Goal: Book appointment/travel/reservation

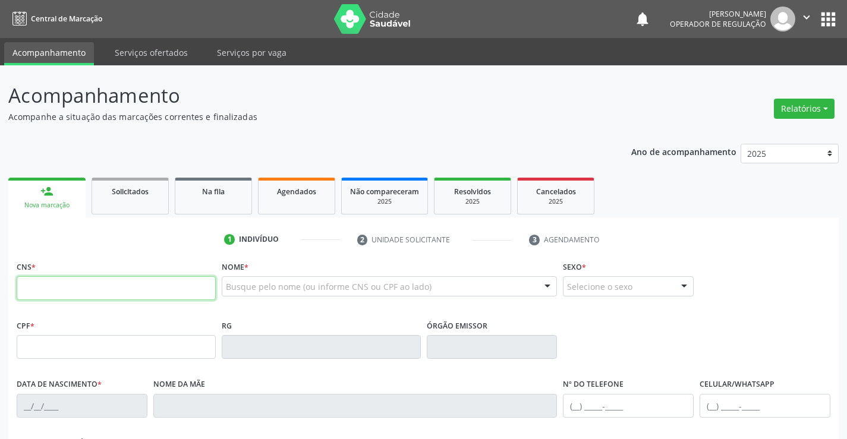
click at [52, 280] on input "text" at bounding box center [116, 288] width 199 height 24
click at [78, 293] on input "text" at bounding box center [116, 288] width 199 height 24
click at [54, 282] on input "text" at bounding box center [116, 288] width 199 height 24
type input "707 0008 6935 0430"
type input "009.904.455-26"
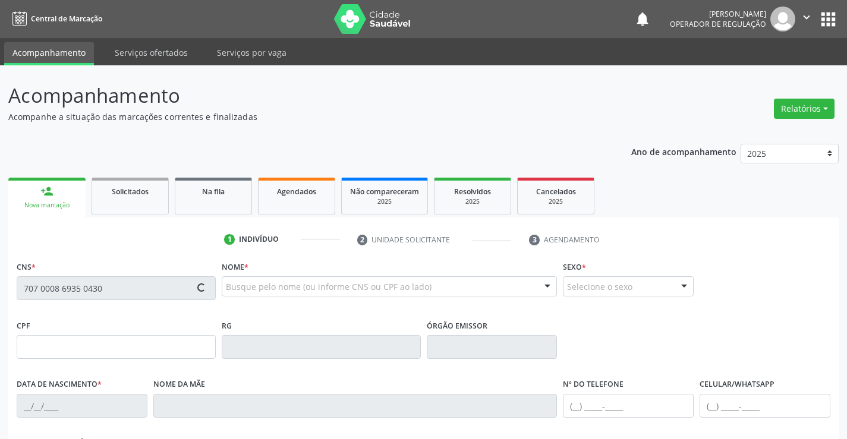
type input "1[DATE]"
type input "Alziria [PERSON_NAME]"
type input "[PHONE_NUMBER]"
type input "S/N"
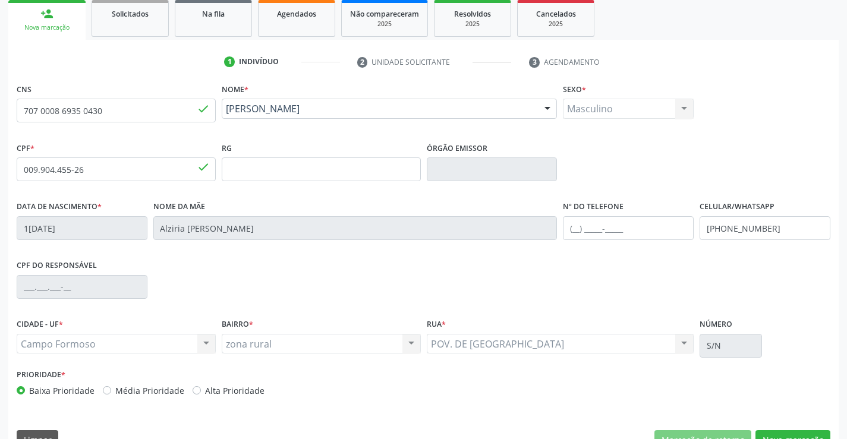
scroll to position [178, 0]
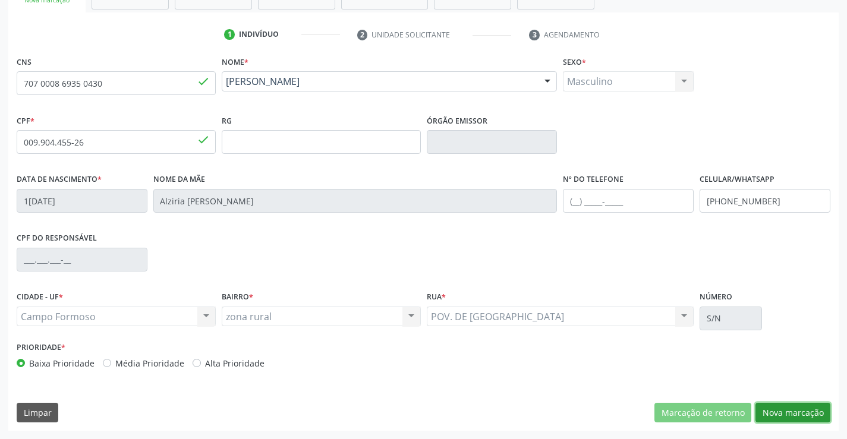
click at [787, 413] on button "Nova marcação" at bounding box center [793, 413] width 75 height 20
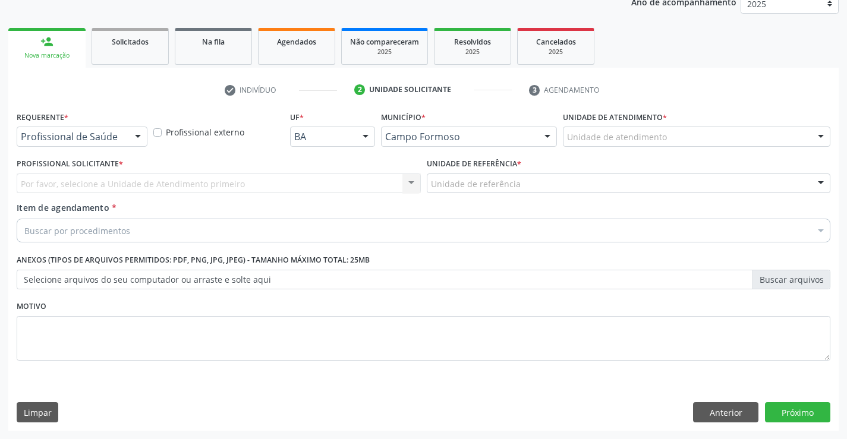
scroll to position [150, 0]
click at [137, 135] on div at bounding box center [138, 137] width 18 height 20
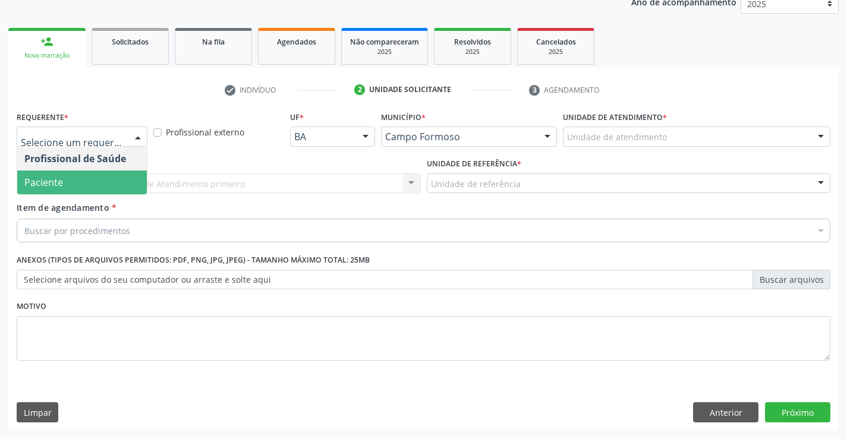
click at [132, 191] on span "Paciente" at bounding box center [82, 183] width 130 height 24
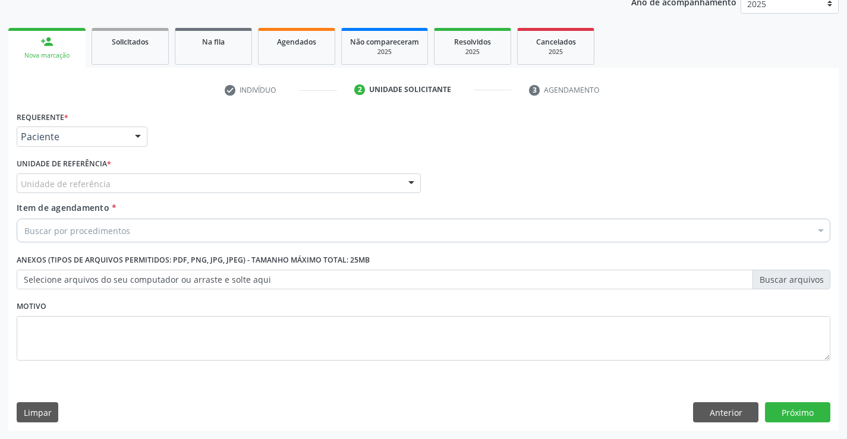
click at [196, 178] on div "Unidade de referência" at bounding box center [219, 184] width 404 height 20
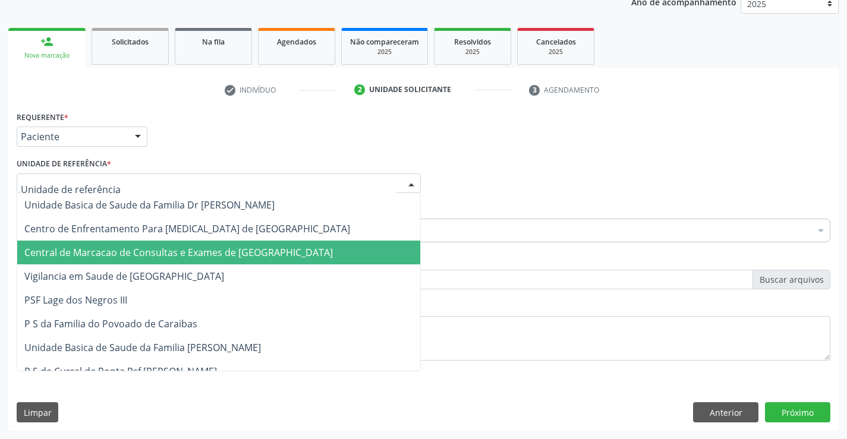
click at [209, 247] on span "Central de Marcacao de Consultas e Exames de [GEOGRAPHIC_DATA]" at bounding box center [178, 252] width 309 height 13
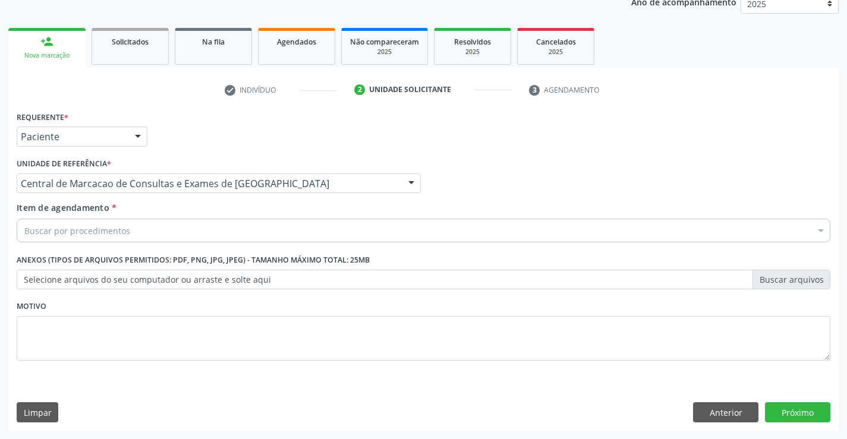
click at [241, 233] on div "Buscar por procedimentos" at bounding box center [424, 231] width 814 height 24
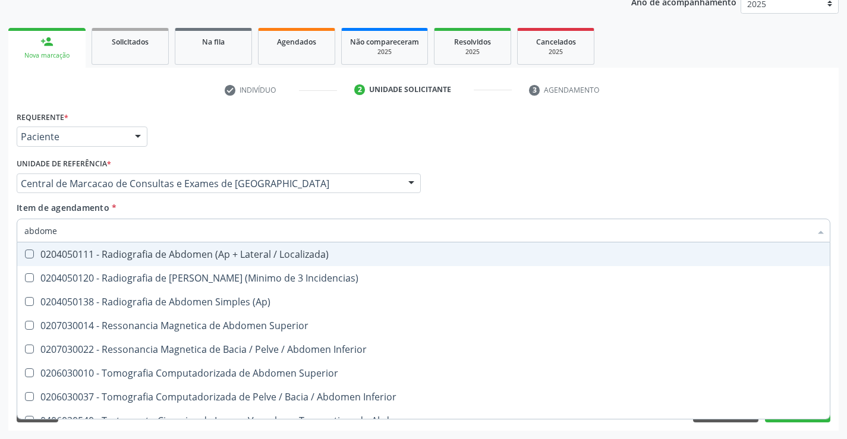
type input "abdomen"
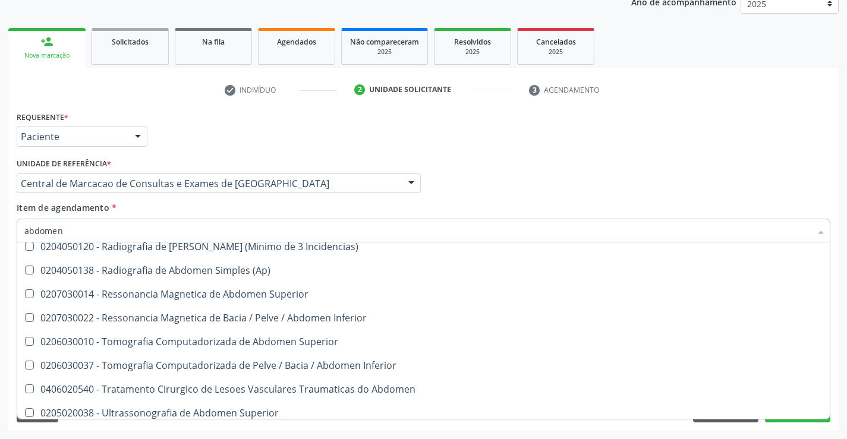
scroll to position [61, 0]
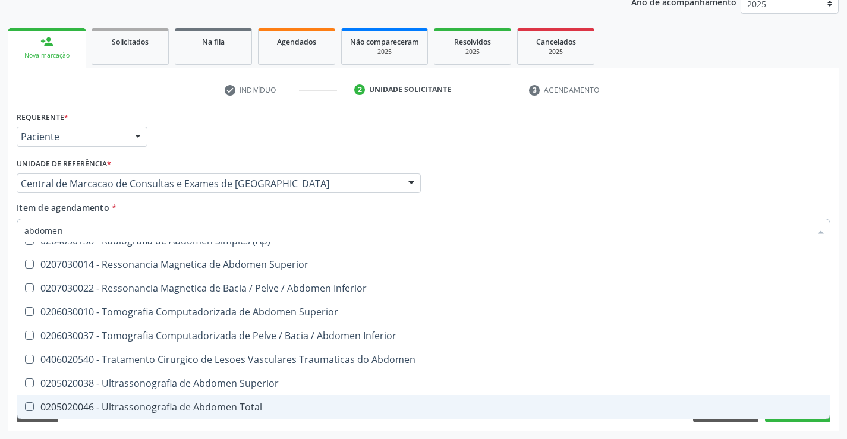
click at [221, 406] on div "0205020046 - Ultrassonografia de Abdomen Total" at bounding box center [423, 408] width 799 height 10
checkbox Total "true"
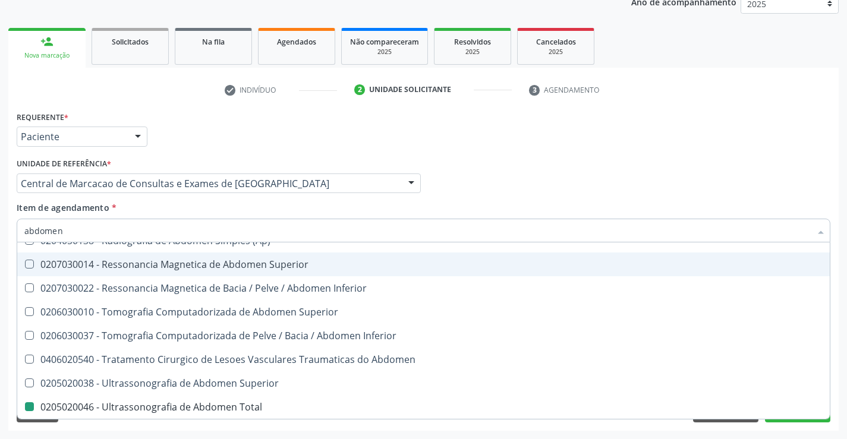
click at [498, 134] on div "Requerente * Paciente Profissional de Saúde Paciente Nenhum resultado encontrad…" at bounding box center [424, 131] width 820 height 46
checkbox Incidencias\) "true"
checkbox Total "false"
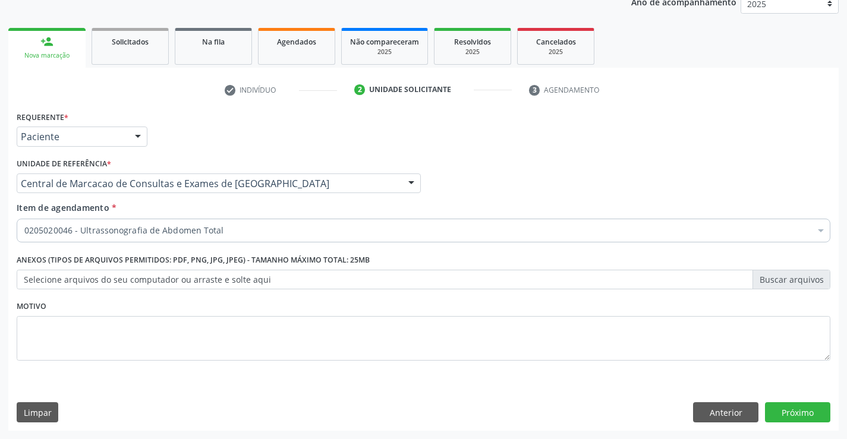
scroll to position [0, 0]
click at [788, 418] on button "Próximo" at bounding box center [797, 413] width 65 height 20
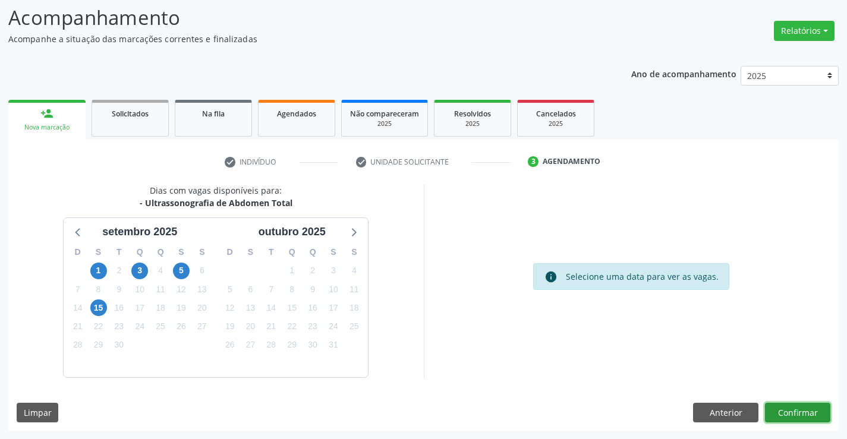
click at [812, 407] on button "Confirmar" at bounding box center [797, 413] width 65 height 20
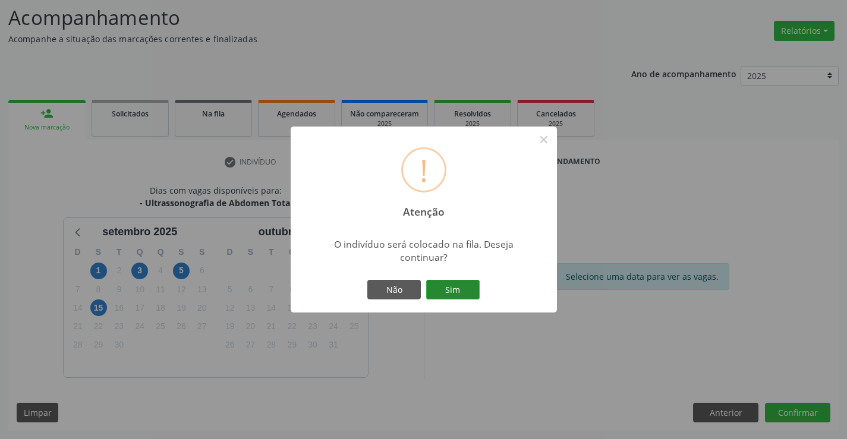
click at [438, 293] on button "Sim" at bounding box center [453, 290] width 54 height 20
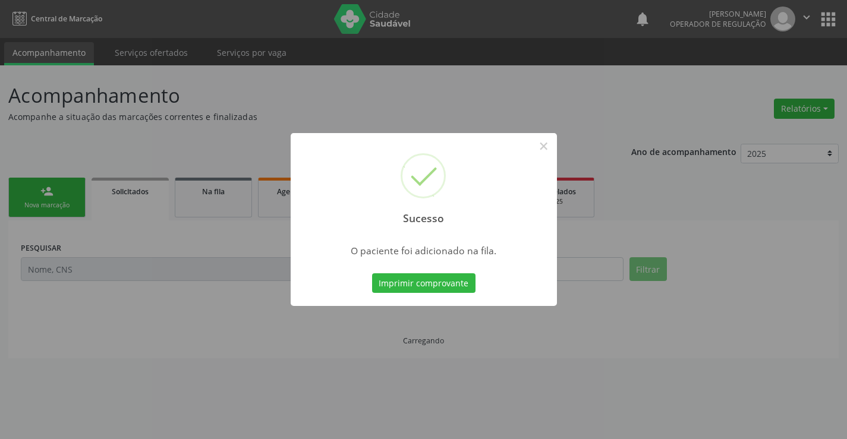
scroll to position [0, 0]
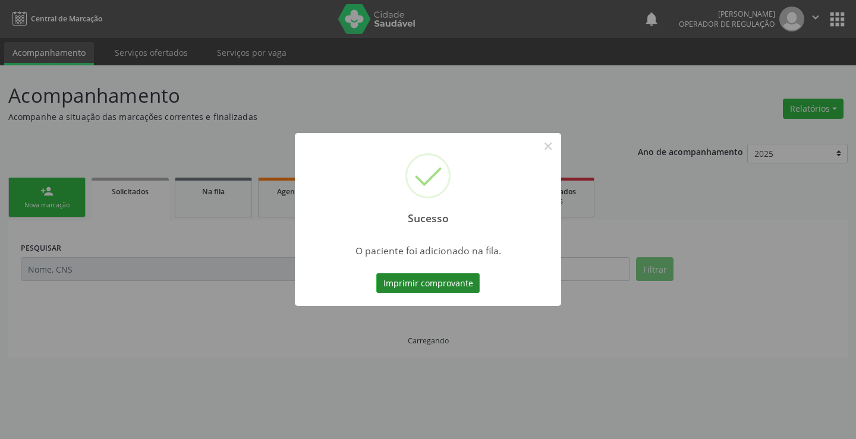
click at [438, 291] on button "Imprimir comprovante" at bounding box center [427, 284] width 103 height 20
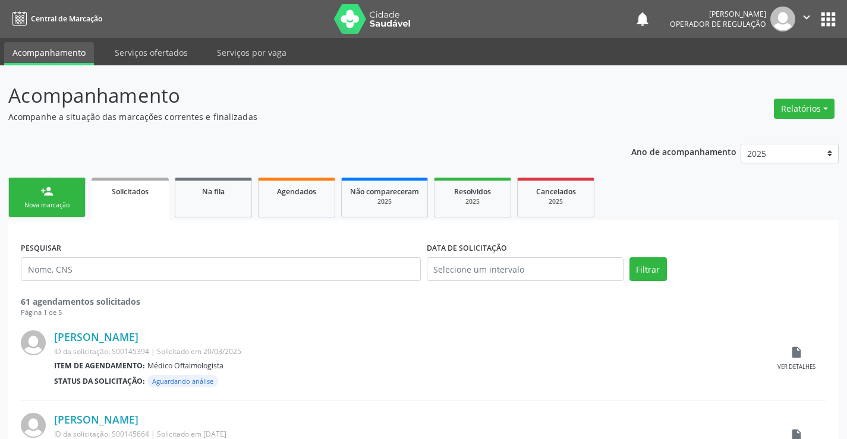
click at [38, 193] on link "person_add Nova marcação" at bounding box center [46, 198] width 77 height 40
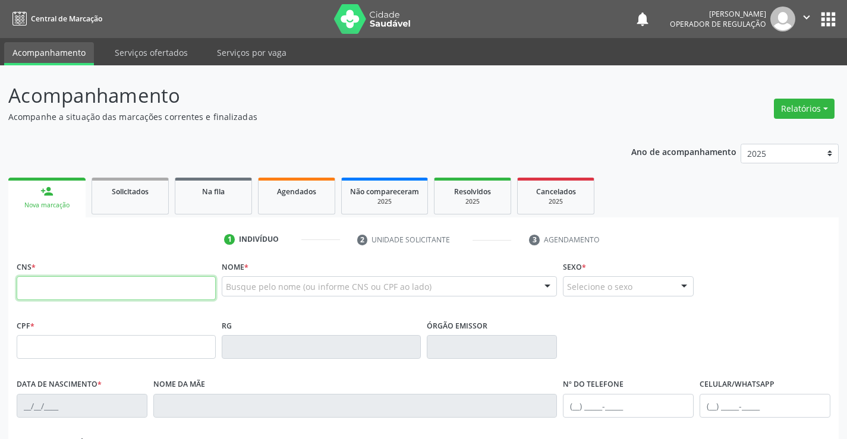
click at [61, 291] on input "text" at bounding box center [116, 288] width 199 height 24
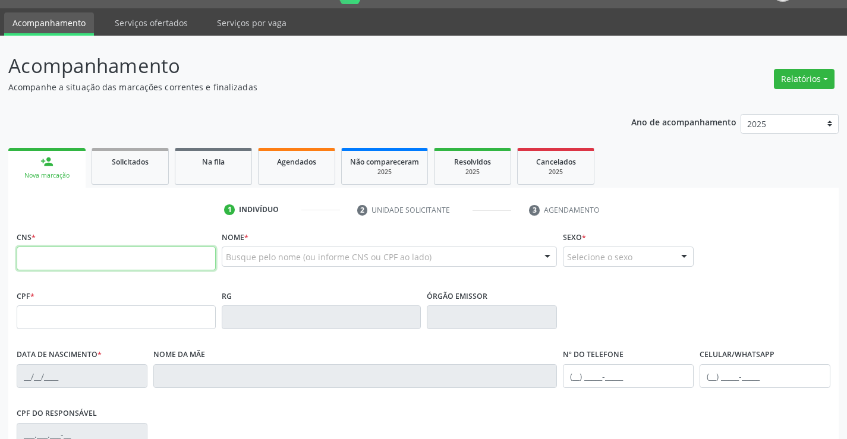
scroll to position [59, 0]
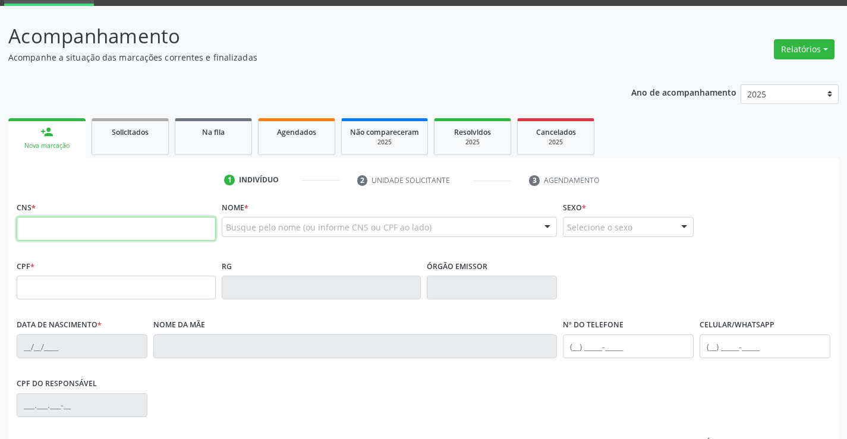
click at [181, 231] on input "text" at bounding box center [116, 229] width 199 height 24
type input "703 2096 6347 8699"
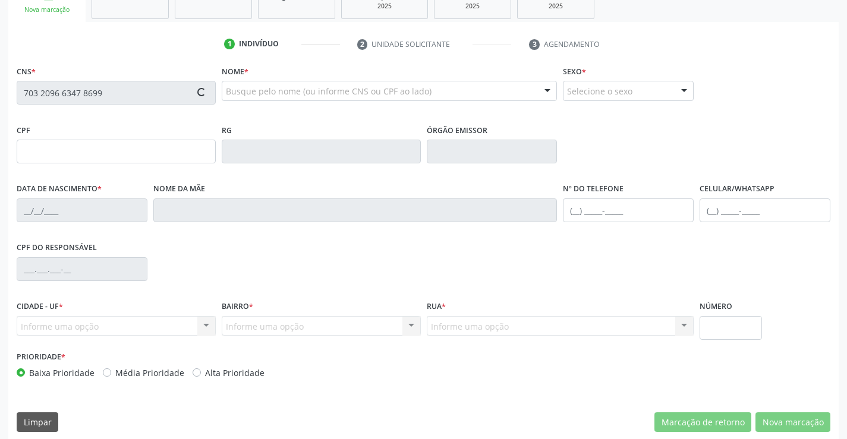
scroll to position [205, 0]
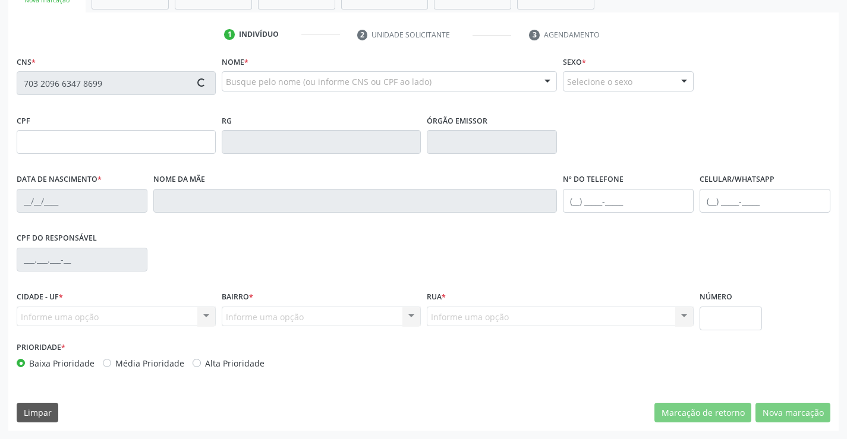
type input "[DATE]"
type input "[PERSON_NAME]"
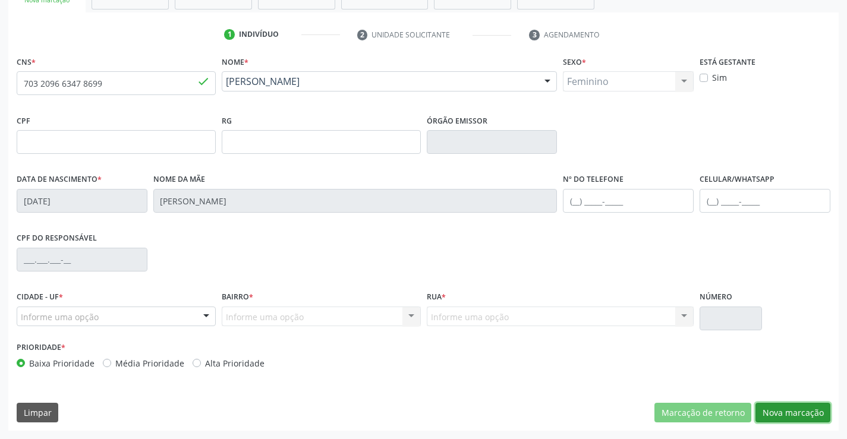
click at [775, 417] on button "Nova marcação" at bounding box center [793, 413] width 75 height 20
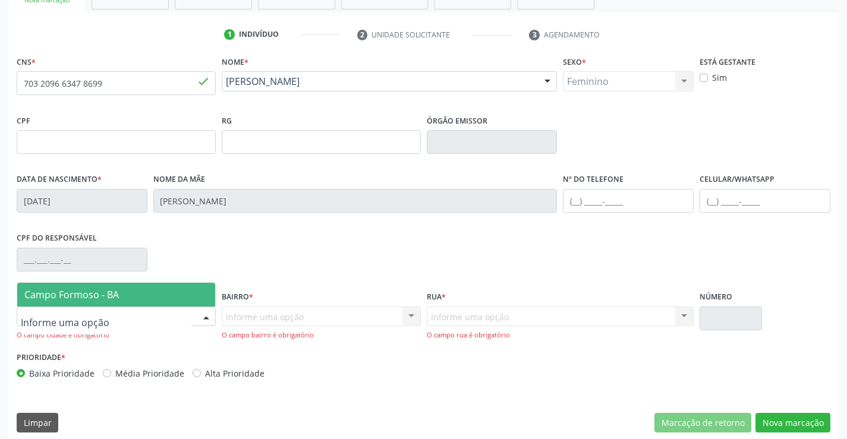
click at [184, 309] on div at bounding box center [116, 317] width 199 height 20
click at [173, 296] on span "Campo Formoso - BA" at bounding box center [116, 295] width 198 height 24
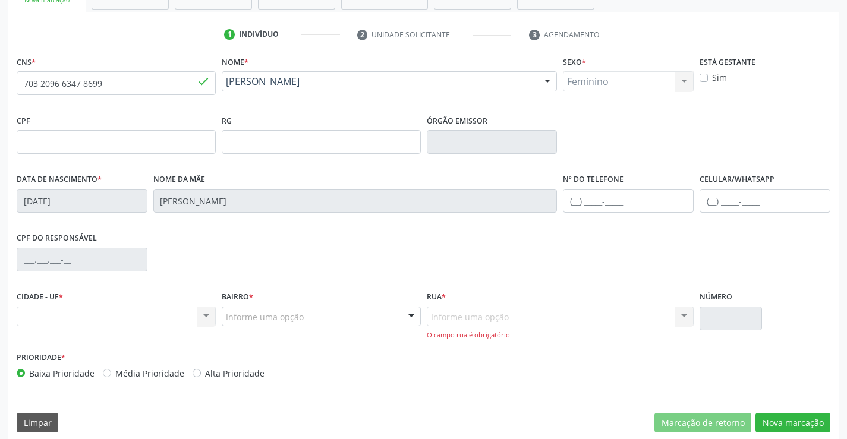
click at [408, 318] on div at bounding box center [412, 317] width 18 height 20
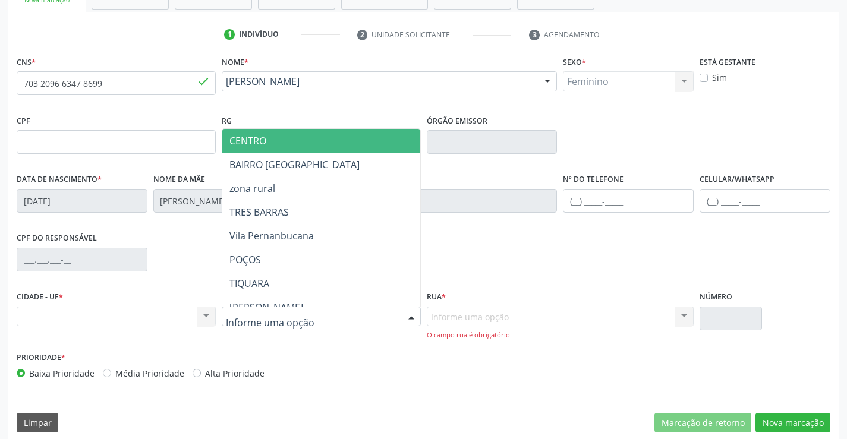
click at [348, 149] on span "CENTRO" at bounding box center [350, 141] width 257 height 24
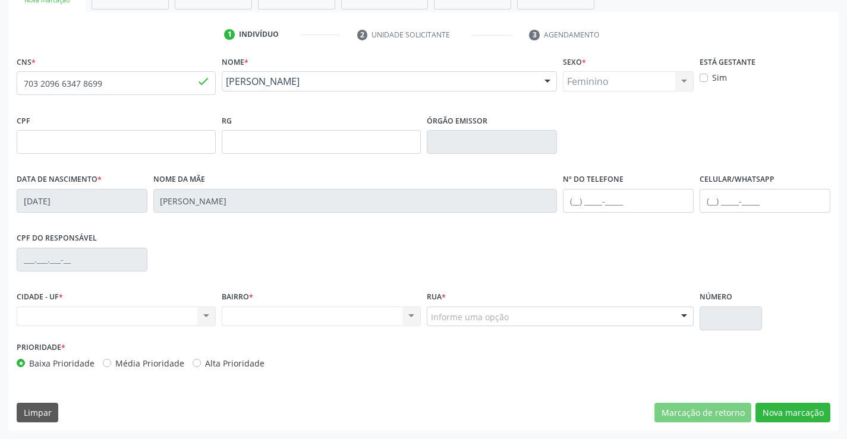
click at [677, 316] on div at bounding box center [684, 317] width 18 height 20
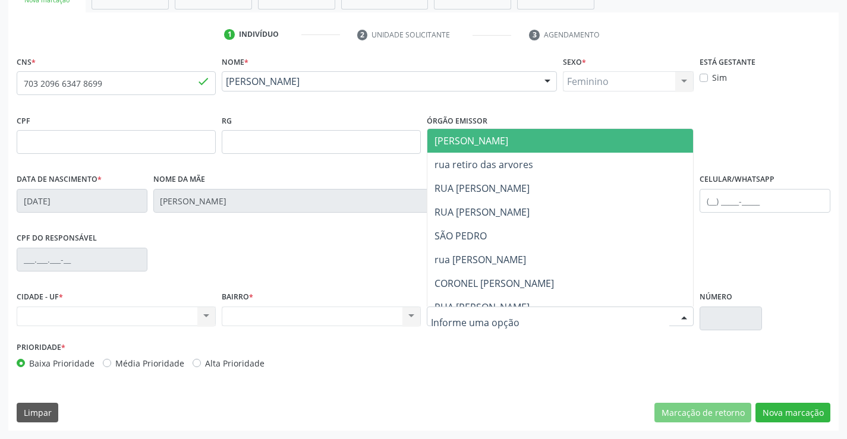
click at [504, 143] on span "[PERSON_NAME]" at bounding box center [571, 141] width 287 height 24
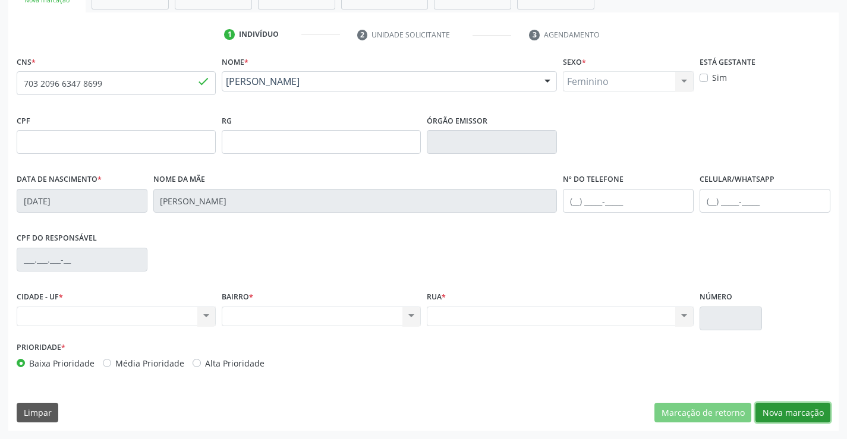
click at [819, 411] on button "Nova marcação" at bounding box center [793, 413] width 75 height 20
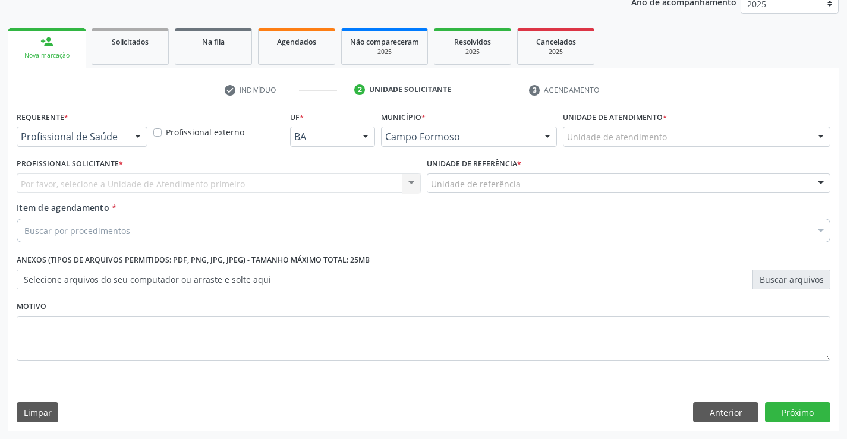
scroll to position [150, 0]
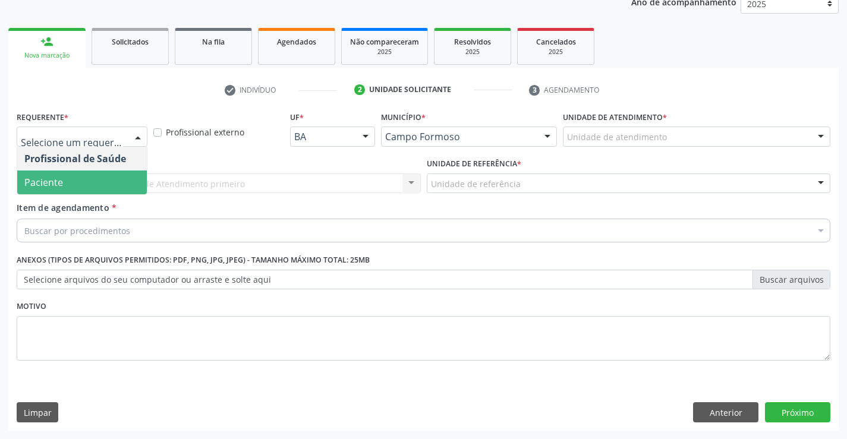
click at [96, 179] on span "Paciente" at bounding box center [82, 183] width 130 height 24
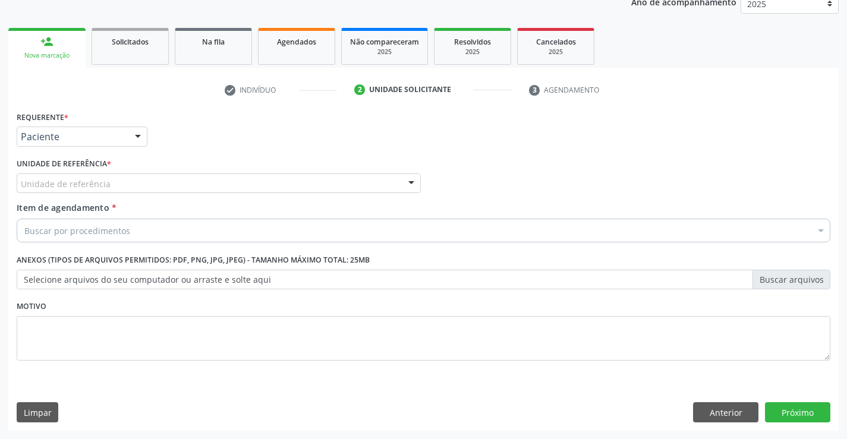
click at [203, 178] on div "Unidade de referência" at bounding box center [219, 184] width 404 height 20
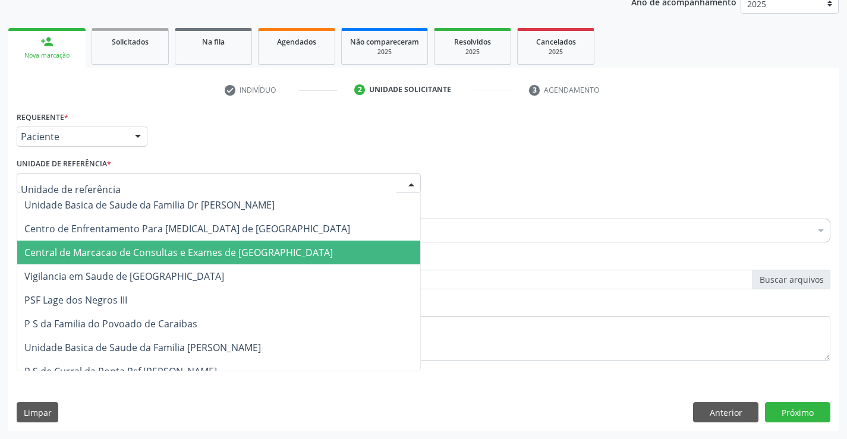
click at [213, 251] on span "Central de Marcacao de Consultas e Exames de [GEOGRAPHIC_DATA]" at bounding box center [178, 252] width 309 height 13
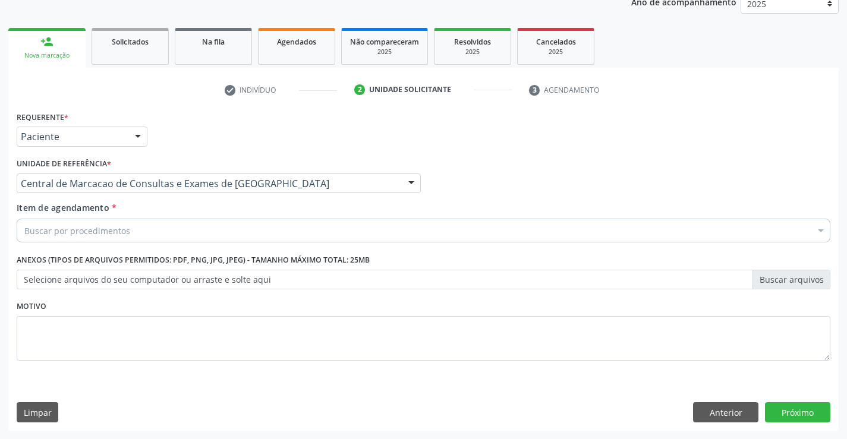
click at [238, 216] on div "Item de agendamento * Buscar por procedimentos Selecionar todos 0202040089 - 3X…" at bounding box center [424, 220] width 814 height 37
click at [234, 231] on div "Buscar por procedimentos" at bounding box center [424, 231] width 814 height 24
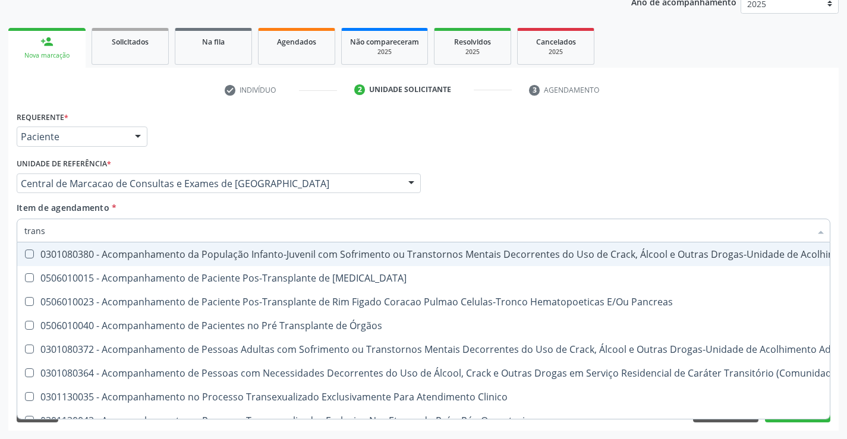
type input "transv"
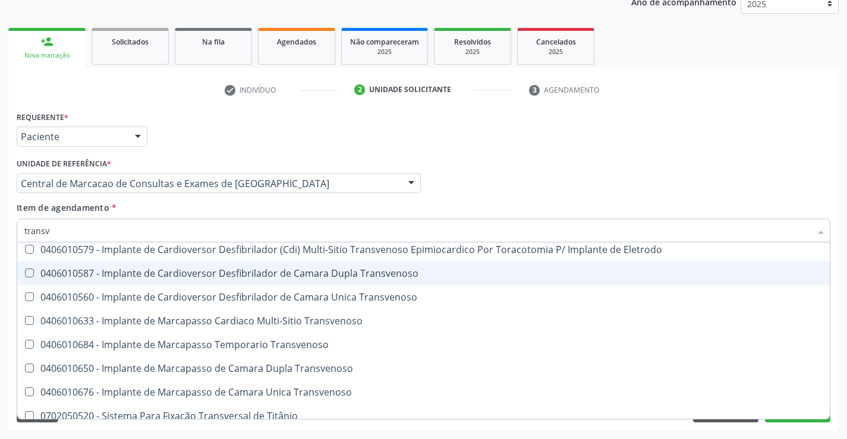
scroll to position [133, 0]
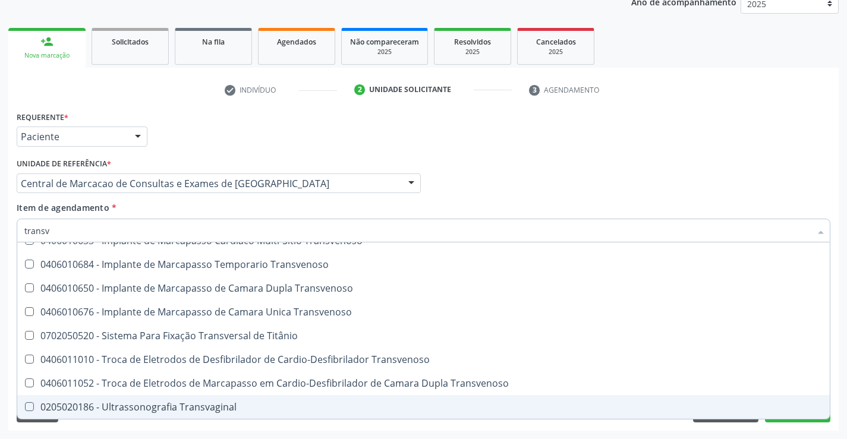
click at [128, 411] on div "0205020186 - Ultrassonografia Transvaginal" at bounding box center [423, 408] width 799 height 10
checkbox Transvaginal "true"
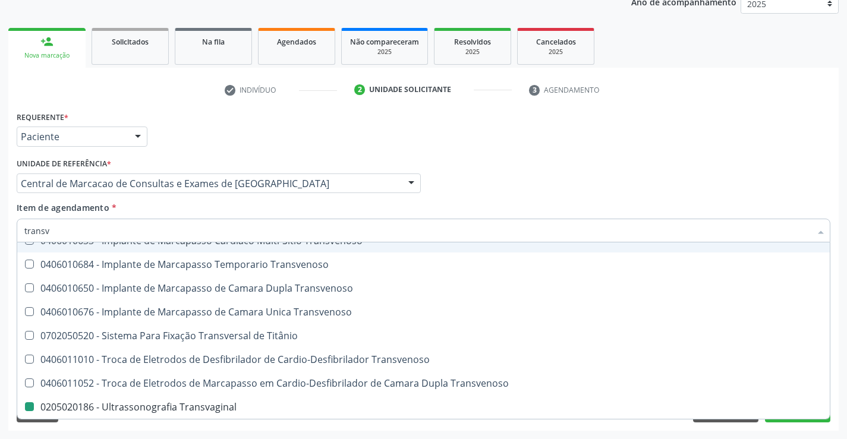
click at [535, 136] on div "Requerente * Paciente Profissional de Saúde Paciente Nenhum resultado encontrad…" at bounding box center [424, 131] width 820 height 46
checkbox Transvenoso "true"
checkbox Transvaginal "false"
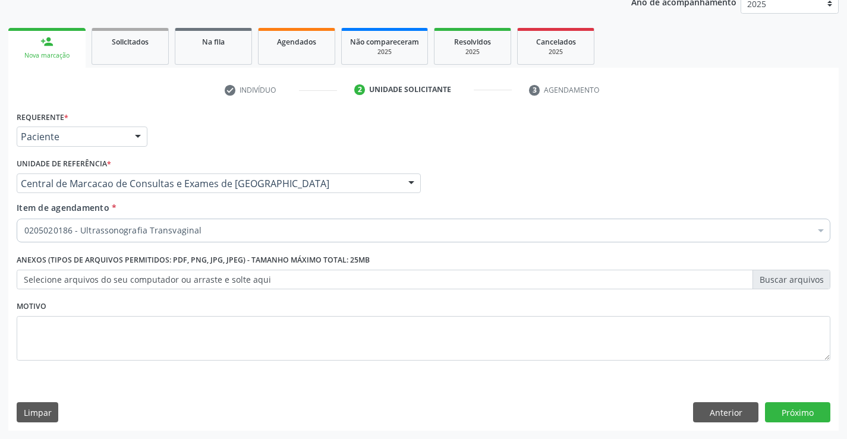
scroll to position [0, 0]
click at [790, 422] on button "Próximo" at bounding box center [797, 413] width 65 height 20
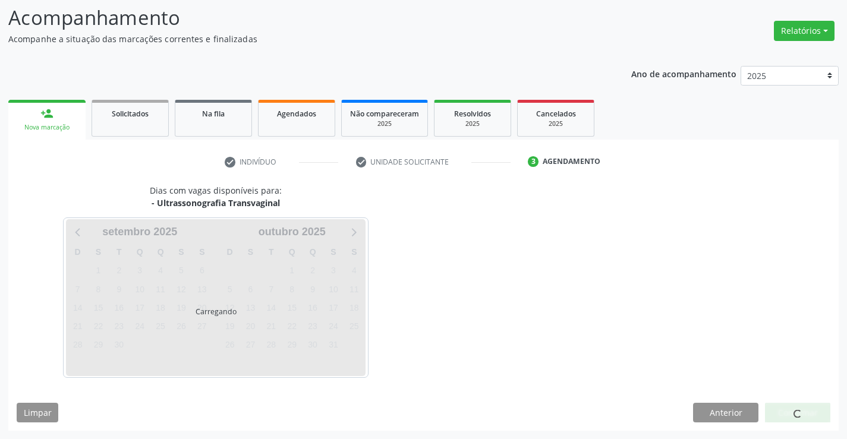
scroll to position [78, 0]
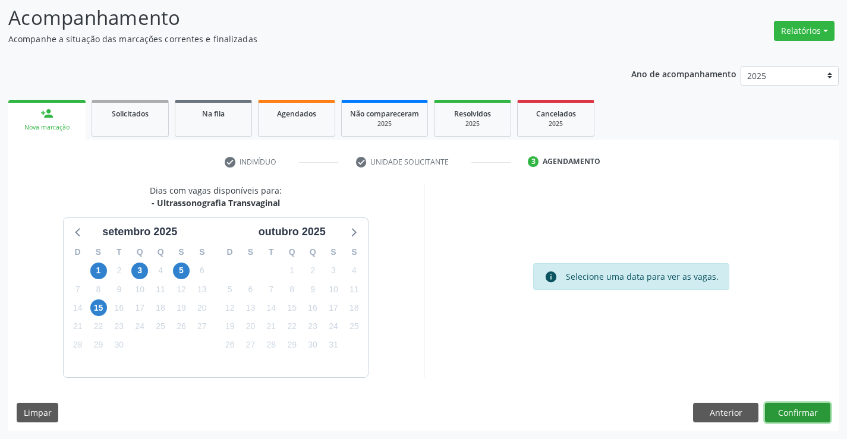
click at [784, 412] on button "Confirmar" at bounding box center [797, 413] width 65 height 20
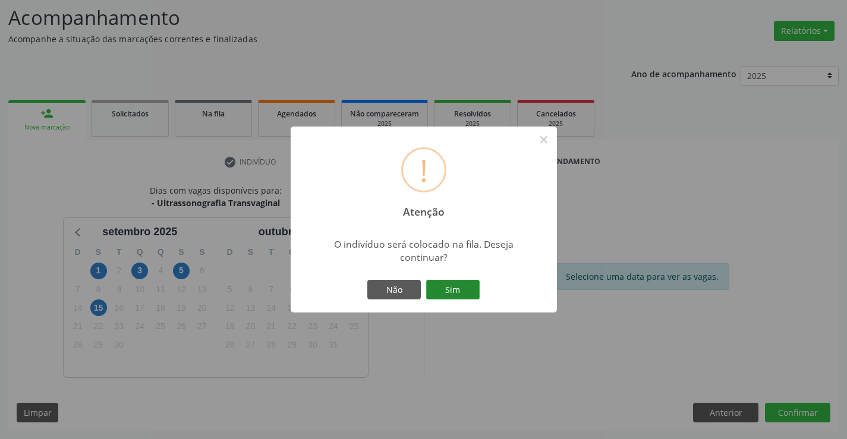
click at [453, 280] on button "Sim" at bounding box center [453, 290] width 54 height 20
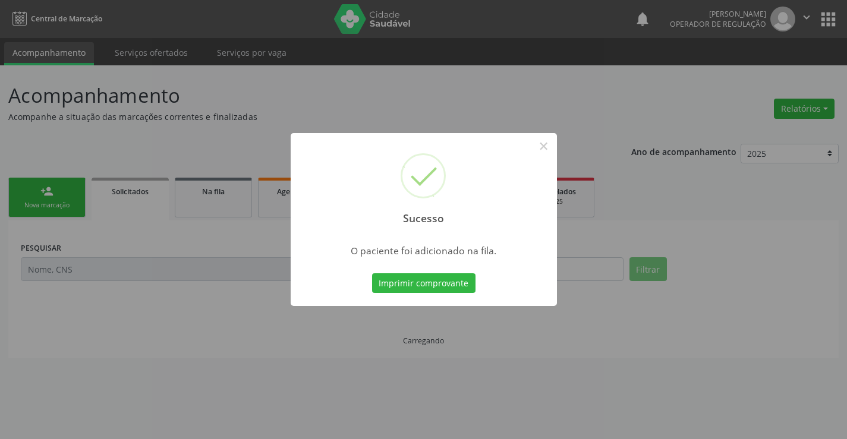
scroll to position [0, 0]
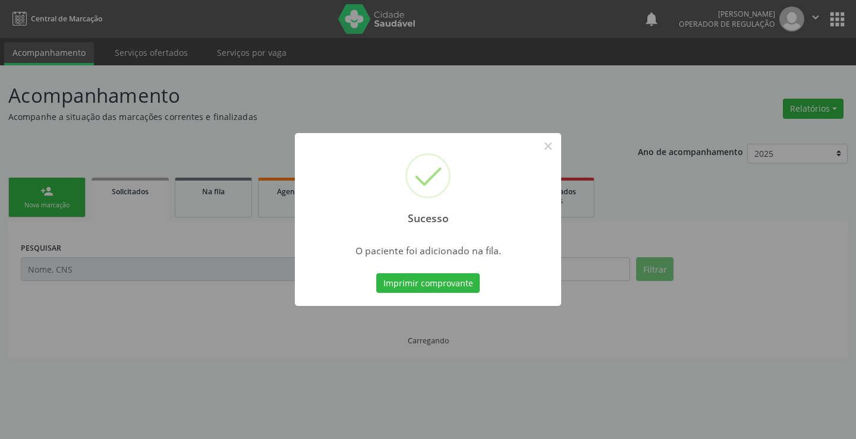
click at [453, 280] on button "Imprimir comprovante" at bounding box center [427, 284] width 103 height 20
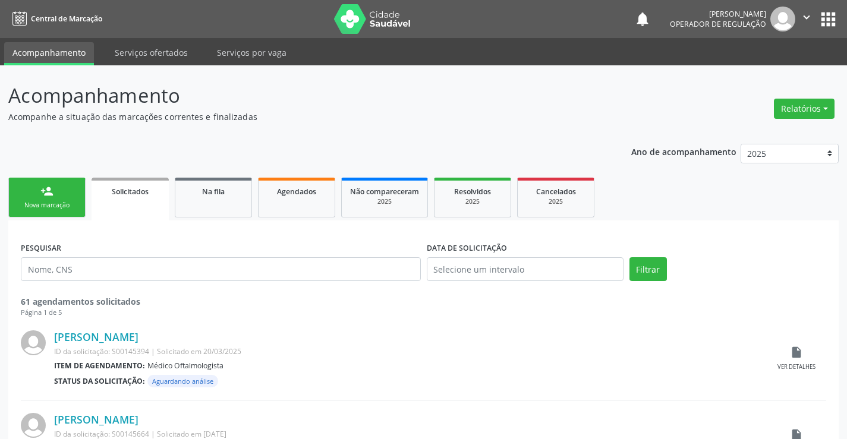
click at [66, 193] on link "person_add Nova marcação" at bounding box center [46, 198] width 77 height 40
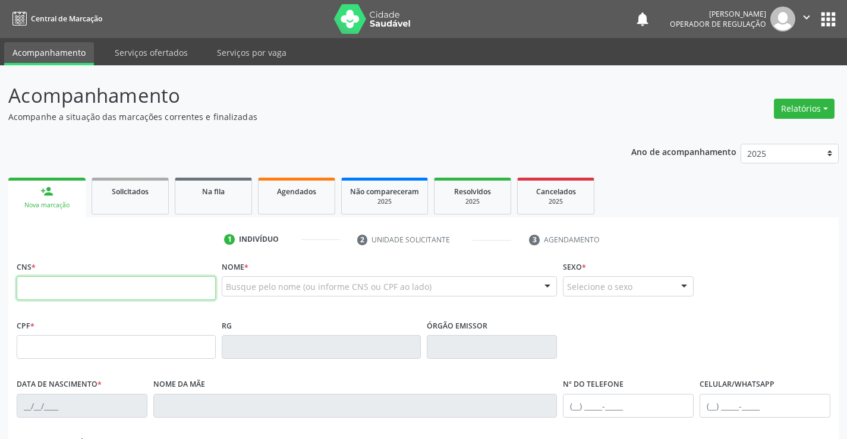
click at [92, 290] on input "text" at bounding box center [116, 288] width 199 height 24
click at [71, 286] on input "text" at bounding box center [116, 288] width 199 height 24
type input "705 0026 7314 8650"
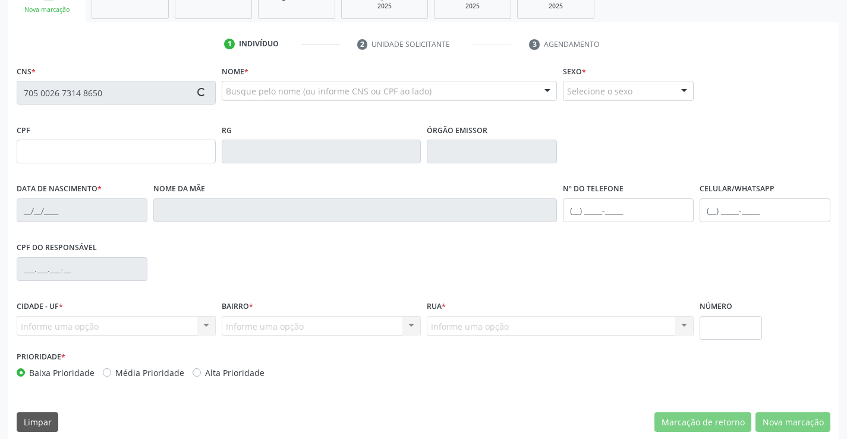
scroll to position [205, 0]
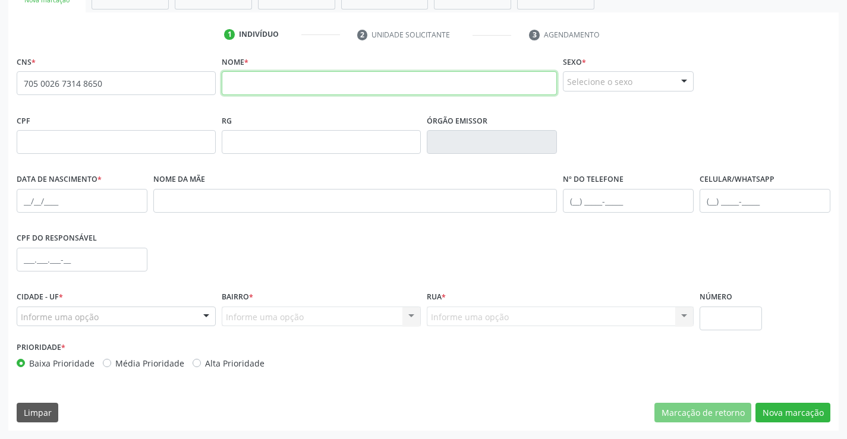
click at [249, 83] on input "text" at bounding box center [390, 83] width 336 height 24
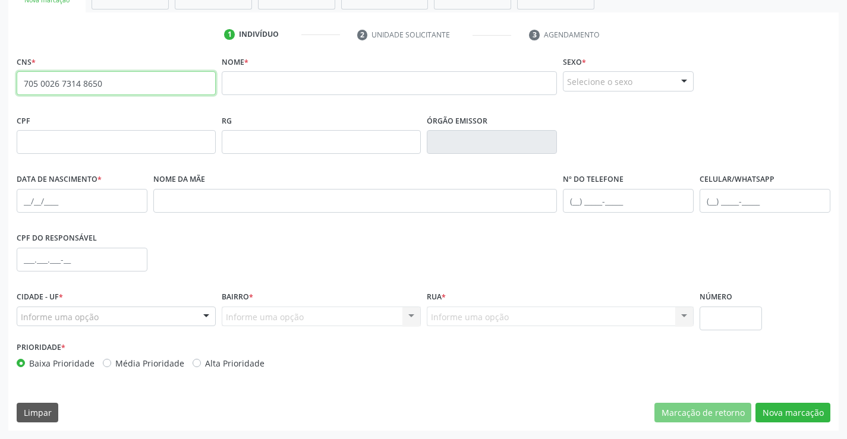
click at [112, 87] on input "705 0026 7314 8650" at bounding box center [116, 83] width 199 height 24
click at [101, 86] on input "text" at bounding box center [116, 83] width 199 height 24
type input "700 0080 0136 7503"
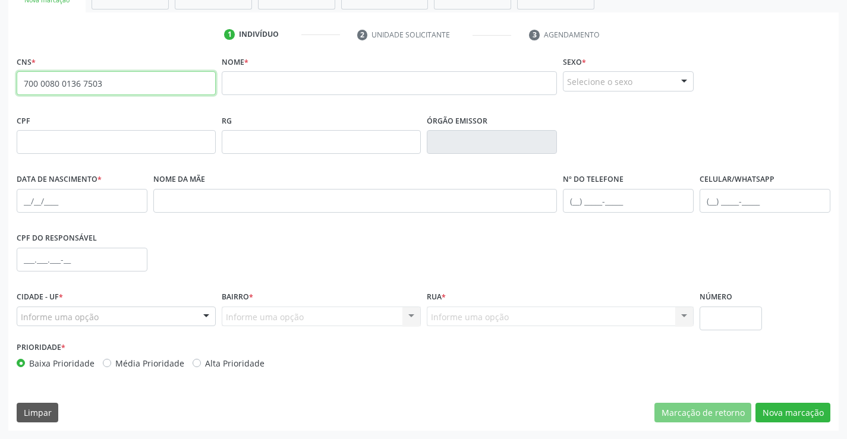
click at [152, 87] on input "700 0080 0136 7503" at bounding box center [116, 83] width 199 height 24
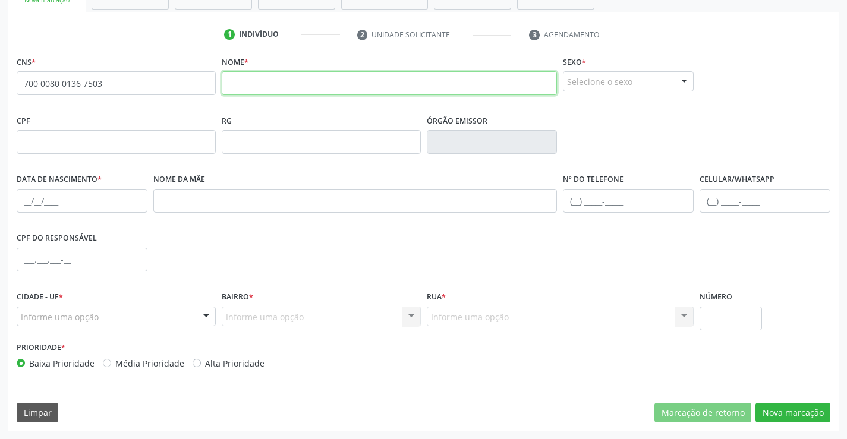
click at [247, 93] on input "text" at bounding box center [390, 83] width 336 height 24
type input "jurandir dantas de lima"
click at [641, 79] on div "Selecione o sexo" at bounding box center [628, 81] width 131 height 20
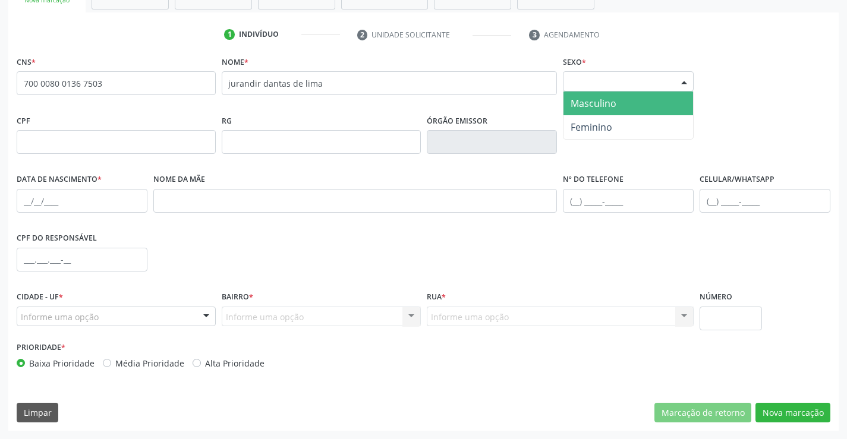
click at [603, 101] on span "Masculino" at bounding box center [594, 103] width 46 height 13
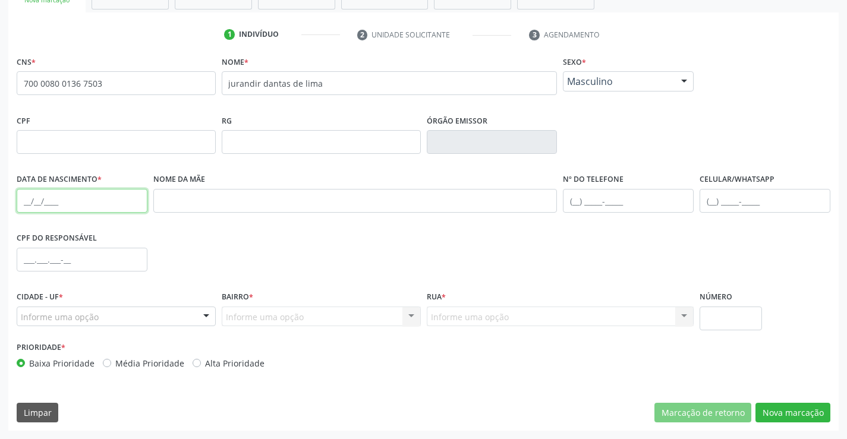
click at [29, 203] on input "text" at bounding box center [82, 201] width 131 height 24
type input "[DATE]"
click at [159, 318] on div at bounding box center [116, 317] width 199 height 20
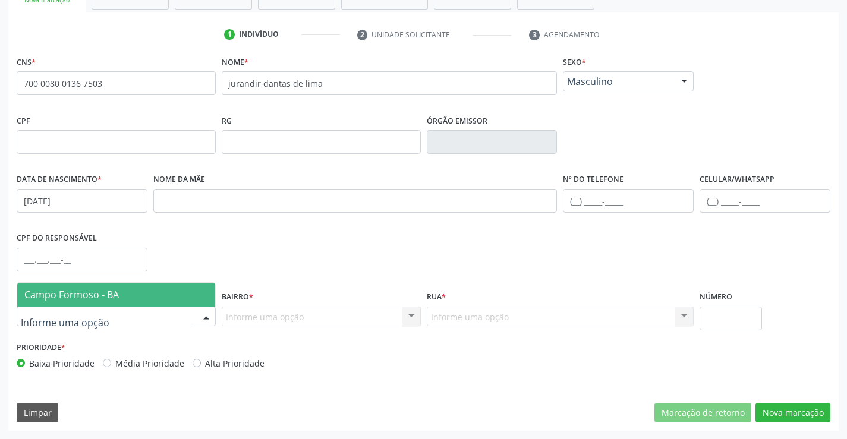
click at [166, 292] on span "Campo Formoso - BA" at bounding box center [116, 295] width 198 height 24
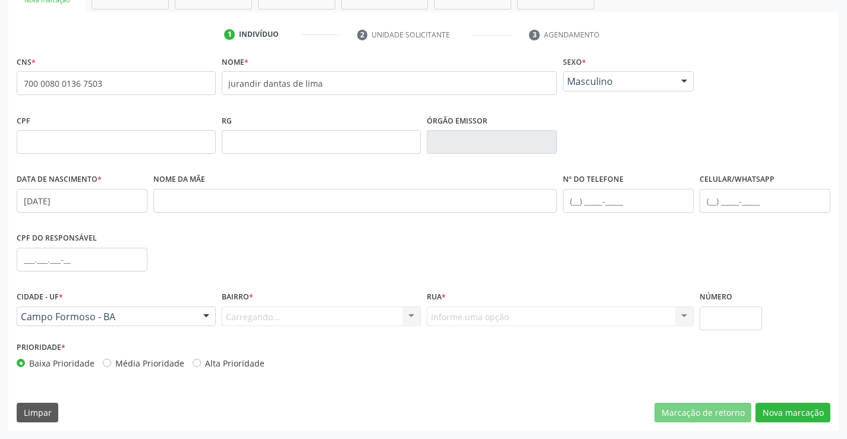
click at [315, 316] on div "Carregando... Nenhum resultado encontrado para: " " Nenhuma opção encontrada. D…" at bounding box center [321, 317] width 199 height 20
click at [325, 316] on div "Carregando... Nenhum resultado encontrado para: " " Nenhuma opção encontrada. D…" at bounding box center [321, 317] width 199 height 20
click at [391, 315] on div "Informe uma opção" at bounding box center [321, 317] width 199 height 20
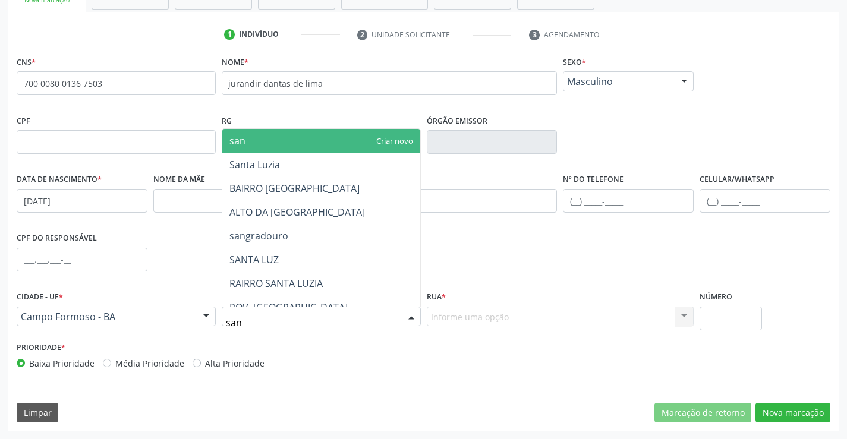
type input "sant"
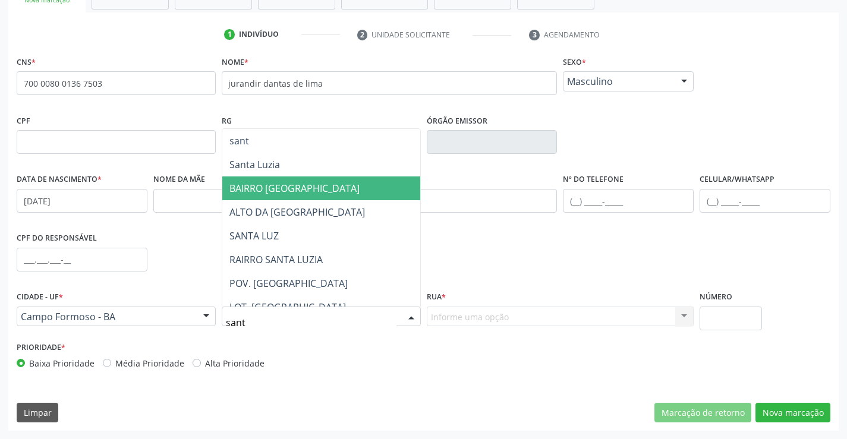
drag, startPoint x: 367, startPoint y: 188, endPoint x: 370, endPoint y: 195, distance: 8.0
click at [367, 188] on span "BAIRRO [GEOGRAPHIC_DATA]" at bounding box center [321, 189] width 198 height 24
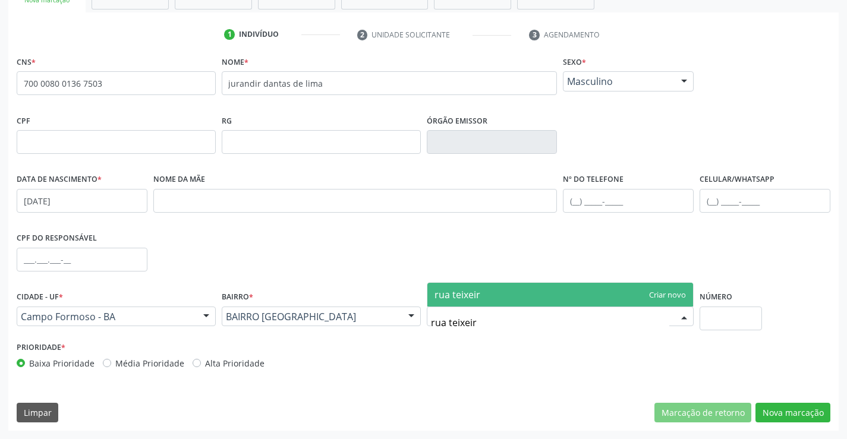
type input "rua [PERSON_NAME]"
click at [473, 297] on span "rua [PERSON_NAME]" at bounding box center [481, 294] width 92 height 13
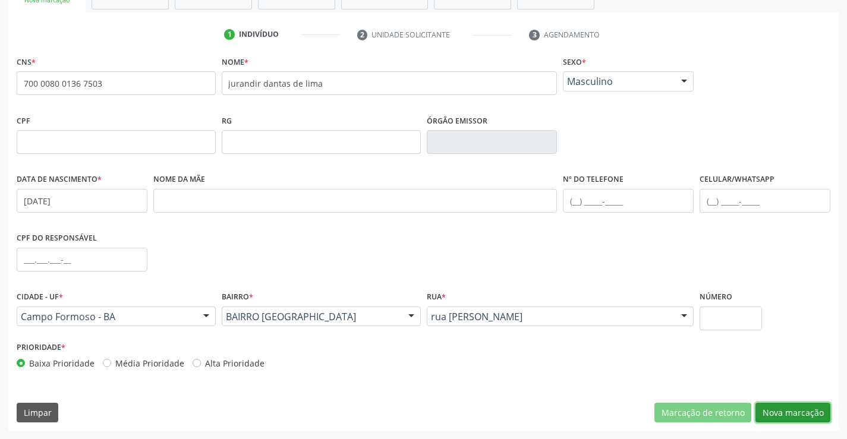
click at [794, 406] on button "Nova marcação" at bounding box center [793, 413] width 75 height 20
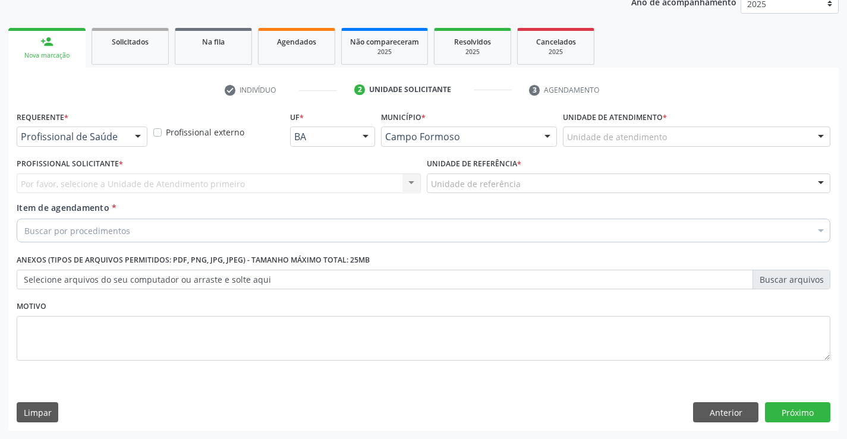
scroll to position [150, 0]
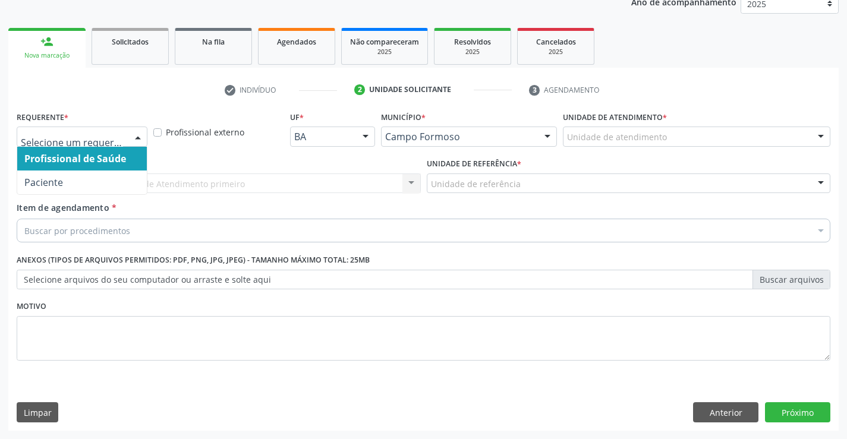
click at [127, 139] on div "Profissional de Saúde Paciente Nenhum resultado encontrado para: " " Não há nen…" at bounding box center [82, 137] width 131 height 20
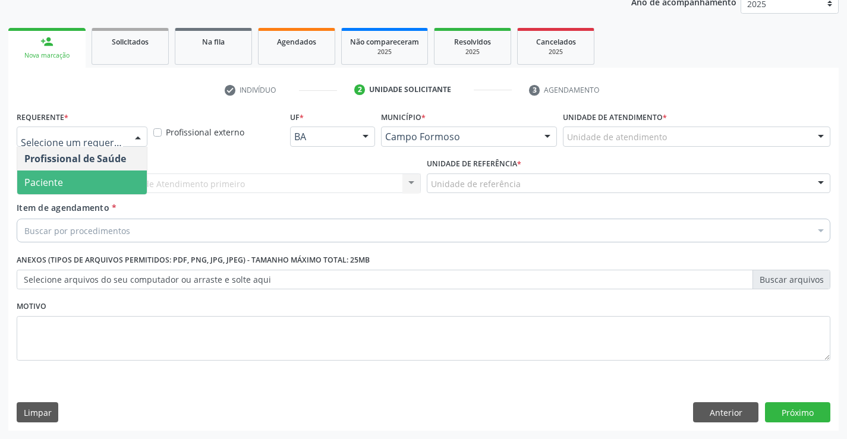
click at [86, 183] on span "Paciente" at bounding box center [82, 183] width 130 height 24
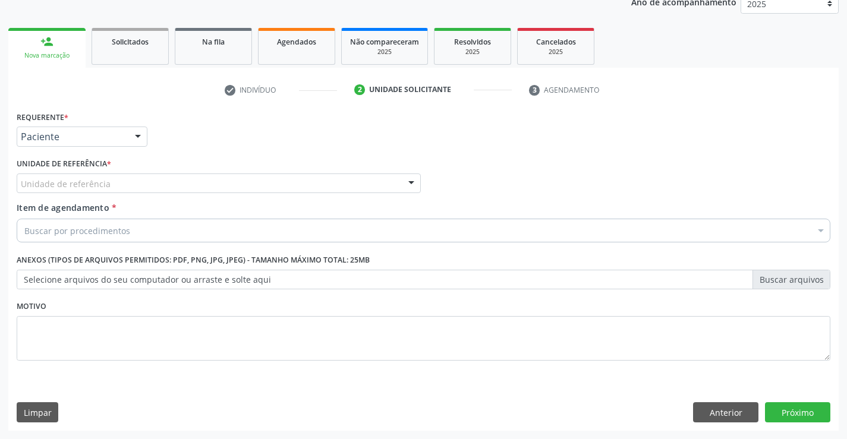
click at [281, 188] on div "Unidade de referência" at bounding box center [219, 184] width 404 height 20
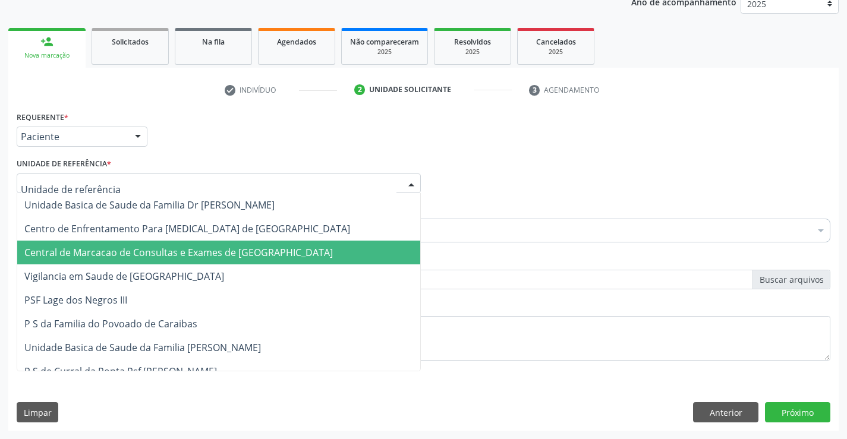
click at [257, 246] on span "Central de Marcacao de Consultas e Exames de [GEOGRAPHIC_DATA]" at bounding box center [178, 252] width 309 height 13
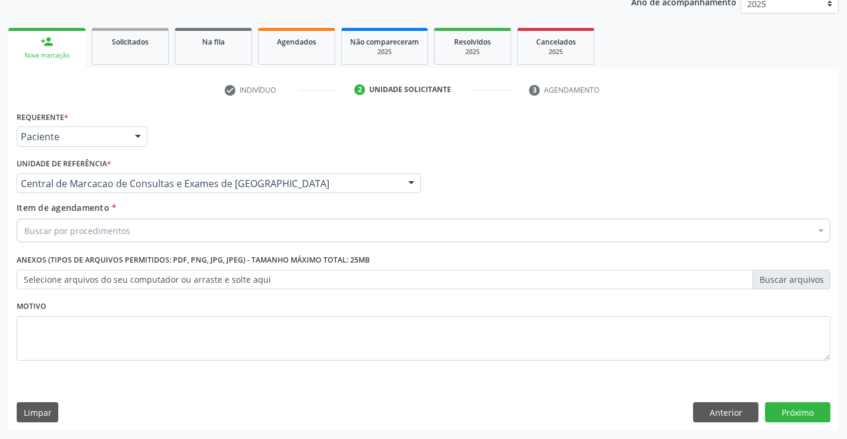
click at [276, 234] on div "Buscar por procedimentos" at bounding box center [424, 231] width 814 height 24
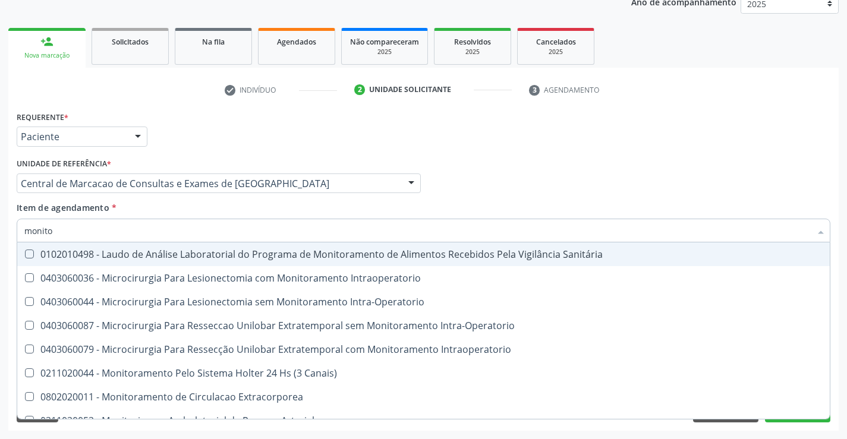
type input "monitor"
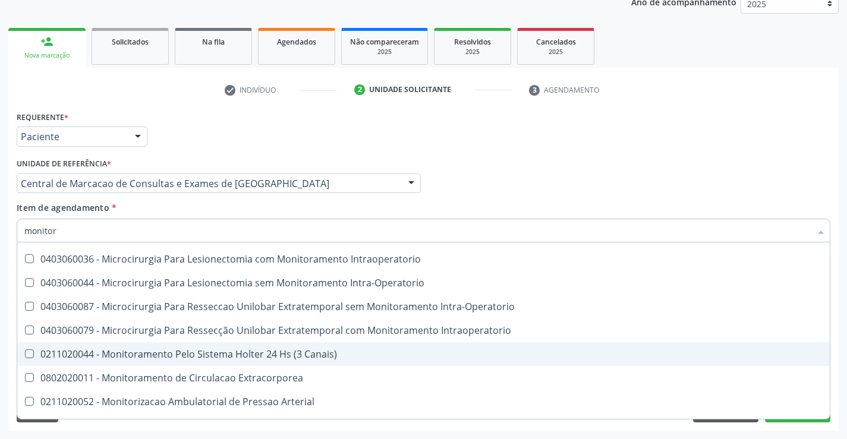
scroll to position [37, 0]
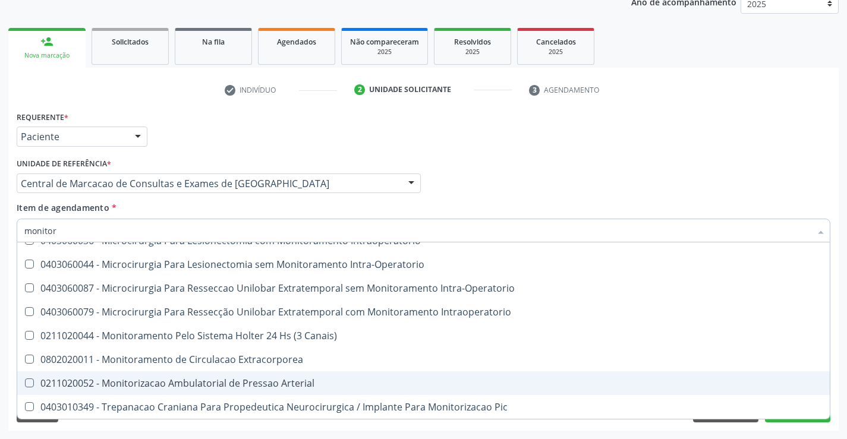
click at [203, 382] on div "0211020052 - Monitorizacao Ambulatorial de Pressao Arterial" at bounding box center [423, 384] width 799 height 10
checkbox Arterial "true"
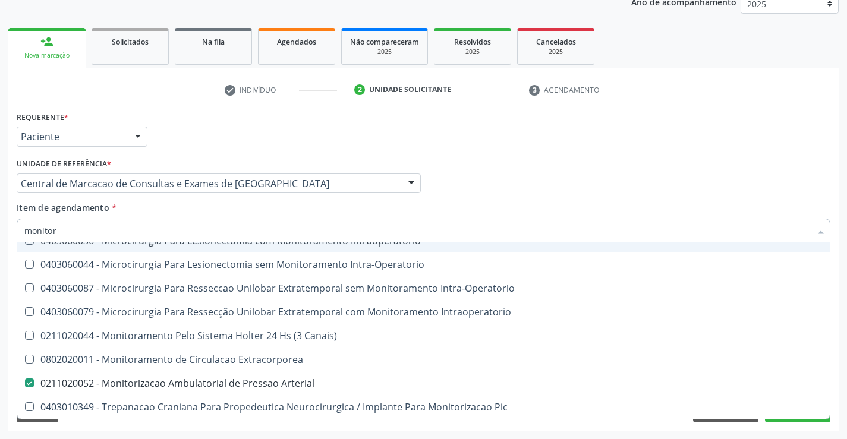
click at [584, 200] on div "Profissional Solicitante Por favor, selecione a Unidade de Atendimento primeiro…" at bounding box center [424, 178] width 820 height 46
checkbox Intraoperatorio "true"
checkbox Arterial "false"
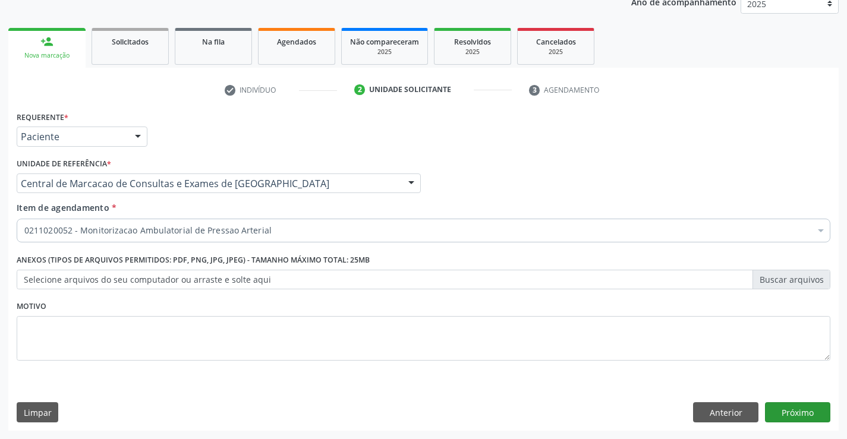
scroll to position [0, 0]
click at [796, 414] on button "Próximo" at bounding box center [797, 413] width 65 height 20
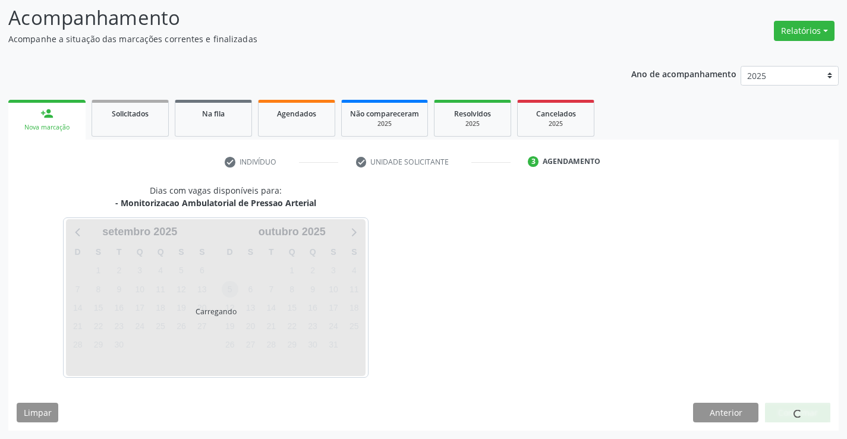
scroll to position [113, 0]
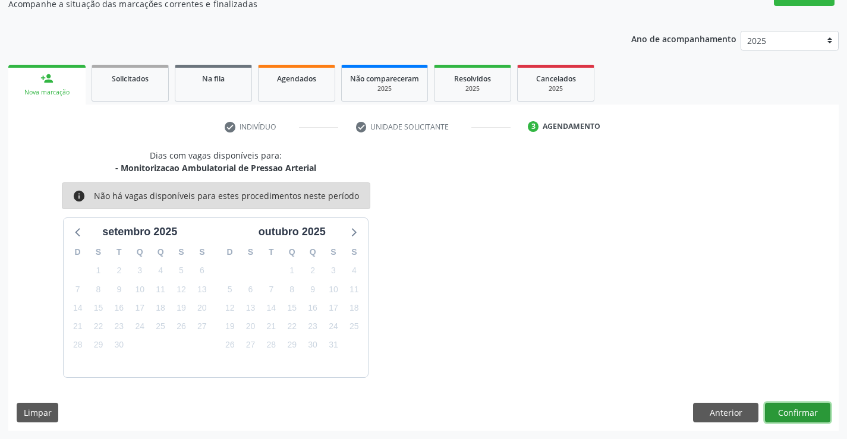
click at [804, 416] on button "Confirmar" at bounding box center [797, 413] width 65 height 20
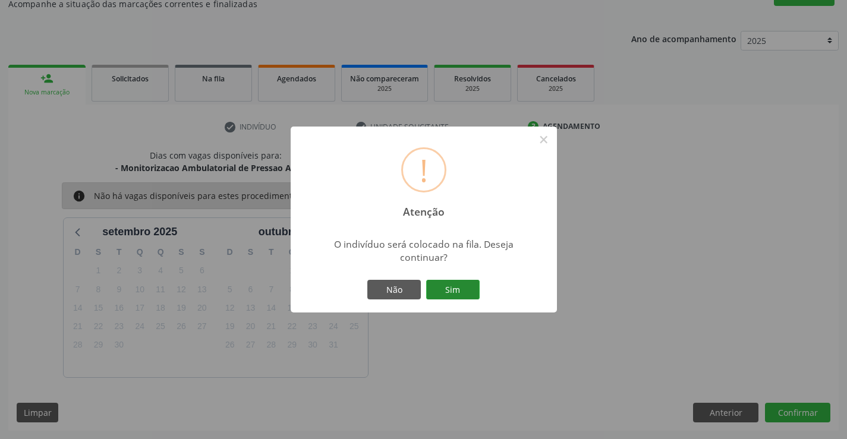
click at [432, 288] on button "Sim" at bounding box center [453, 290] width 54 height 20
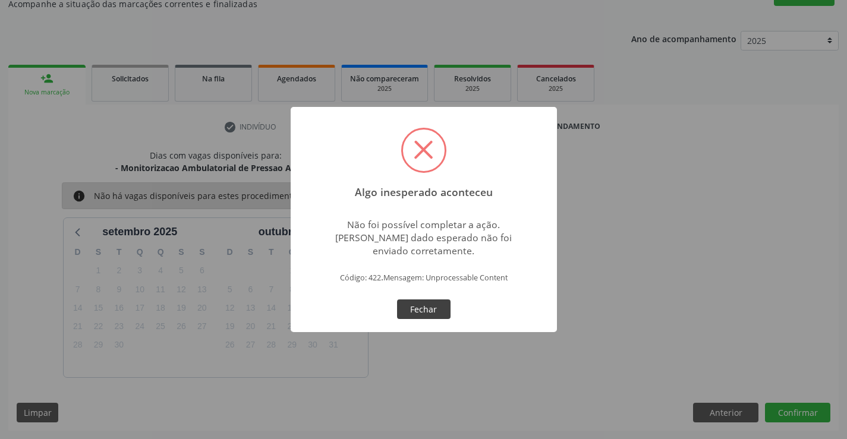
click at [429, 303] on button "Fechar" at bounding box center [424, 310] width 54 height 20
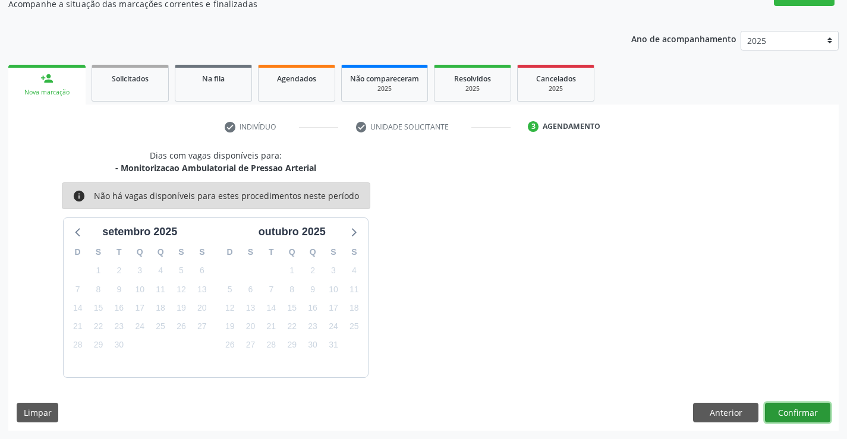
click at [800, 413] on button "Confirmar" at bounding box center [797, 413] width 65 height 20
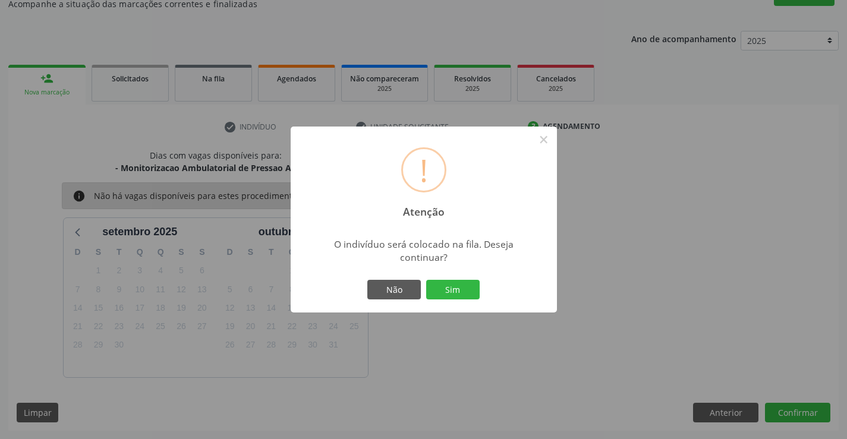
click at [455, 302] on div "Não Sim" at bounding box center [424, 290] width 118 height 25
click at [467, 294] on button "Sim" at bounding box center [453, 290] width 54 height 20
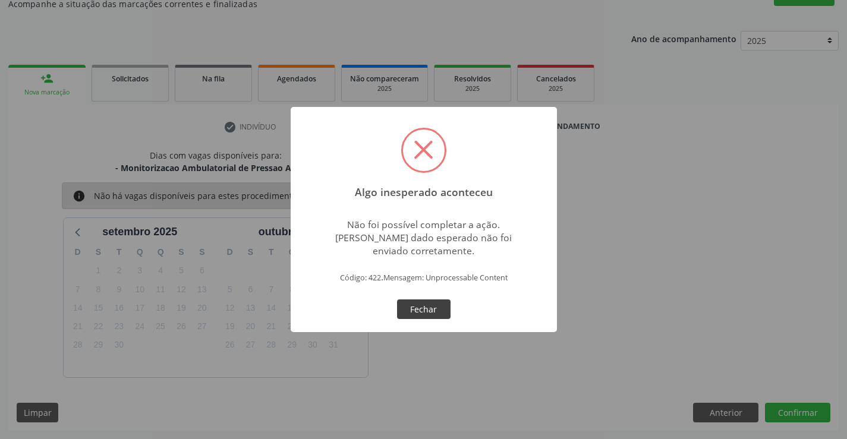
click at [418, 305] on button "Fechar" at bounding box center [424, 310] width 54 height 20
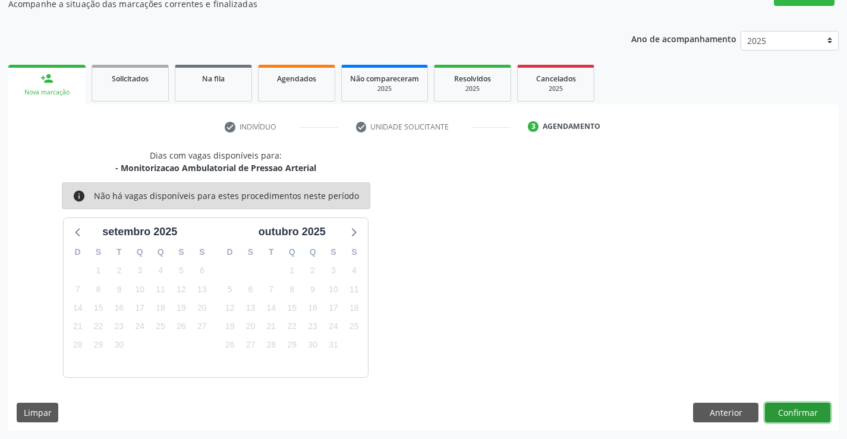
click at [793, 419] on button "Confirmar" at bounding box center [797, 413] width 65 height 20
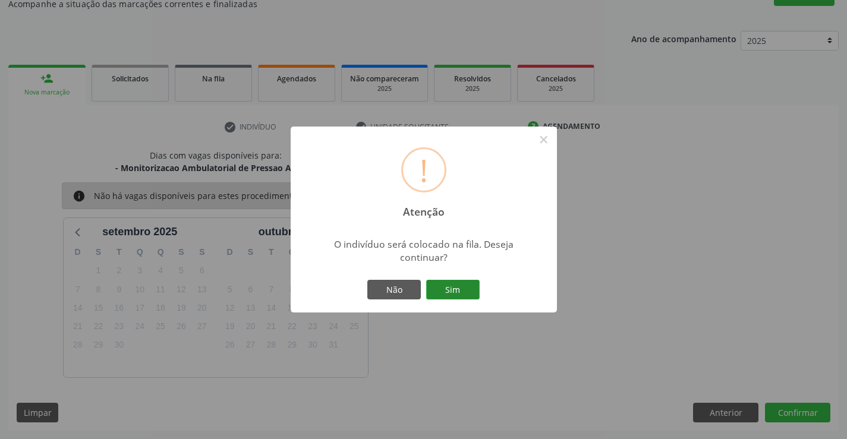
click at [464, 296] on button "Sim" at bounding box center [453, 290] width 54 height 20
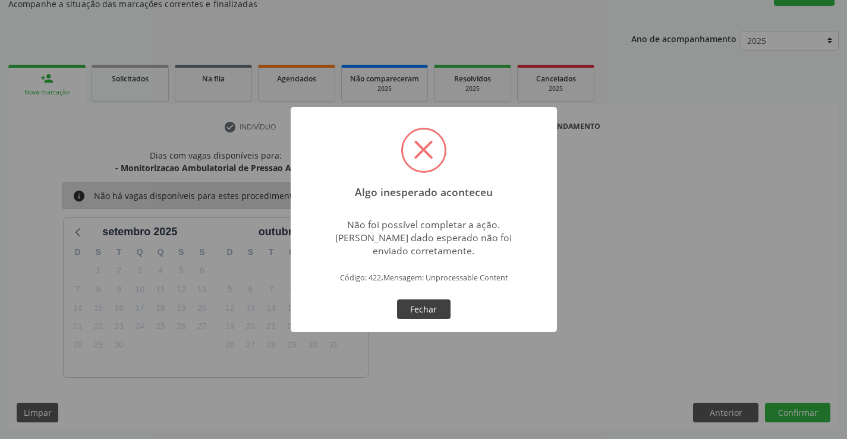
click at [448, 303] on button "Fechar" at bounding box center [424, 310] width 54 height 20
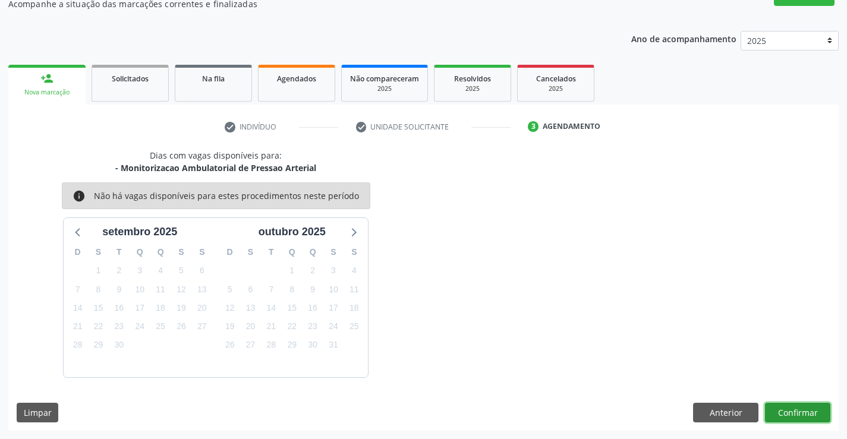
click at [793, 411] on button "Confirmar" at bounding box center [797, 413] width 65 height 20
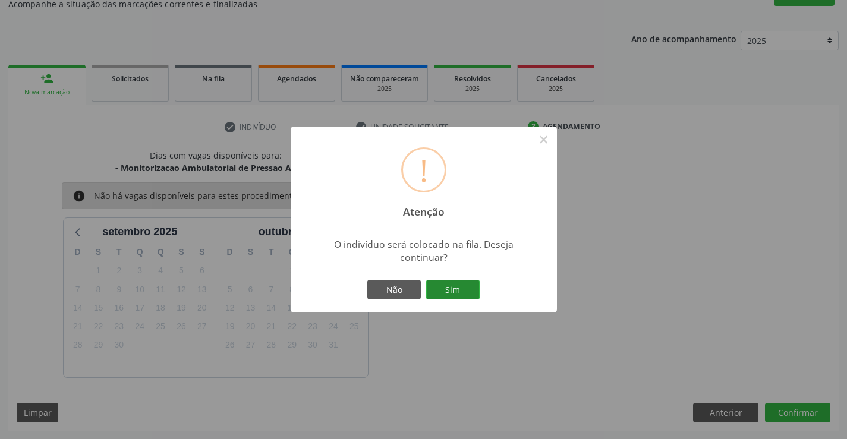
click at [450, 290] on button "Sim" at bounding box center [453, 290] width 54 height 20
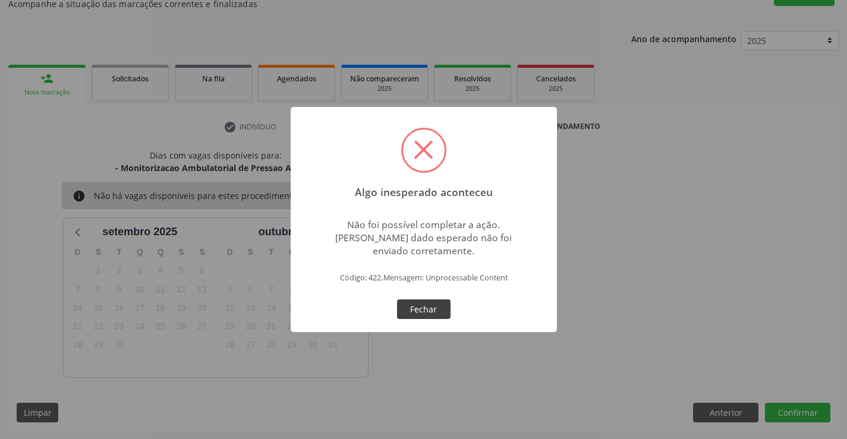
click at [432, 307] on button "Fechar" at bounding box center [424, 310] width 54 height 20
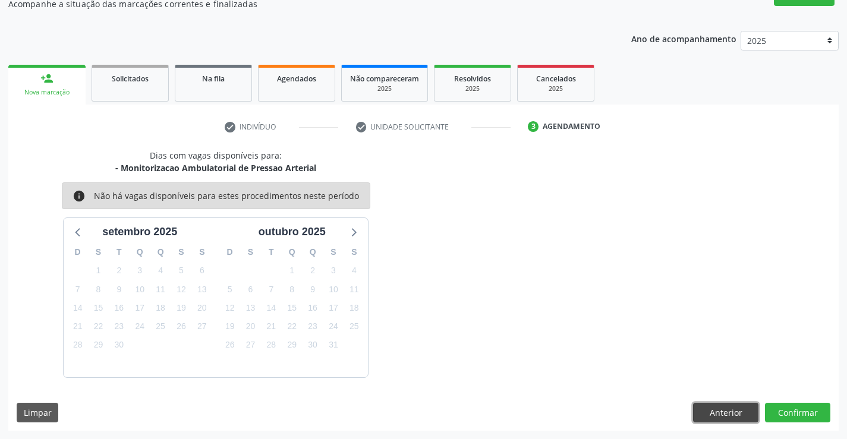
click at [709, 411] on button "Anterior" at bounding box center [725, 413] width 65 height 20
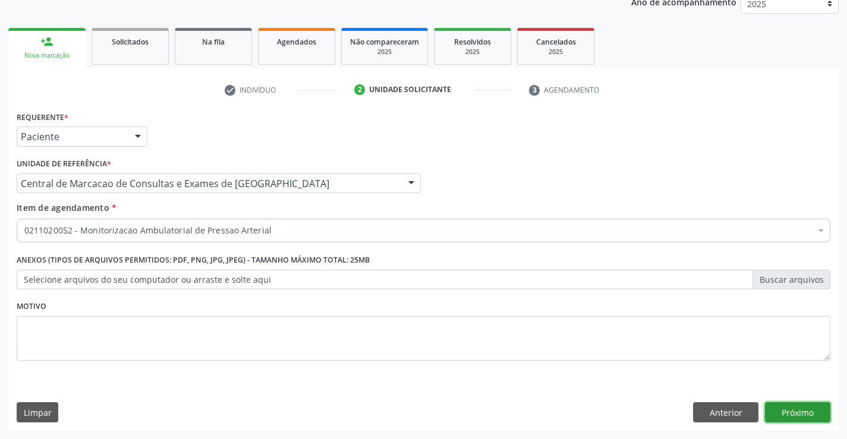
click at [788, 408] on button "Próximo" at bounding box center [797, 413] width 65 height 20
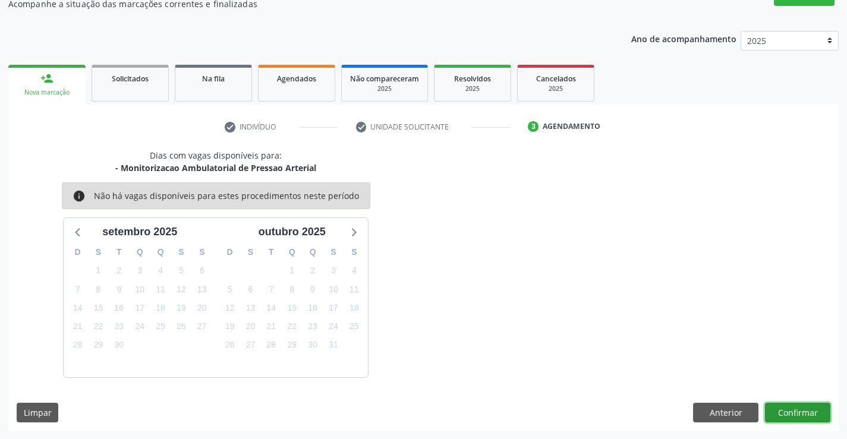
click at [788, 408] on button "Confirmar" at bounding box center [797, 413] width 65 height 20
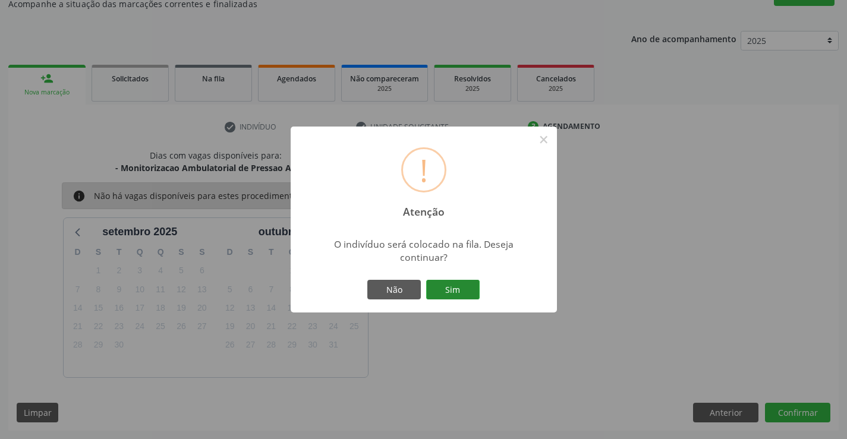
click at [471, 293] on button "Sim" at bounding box center [453, 290] width 54 height 20
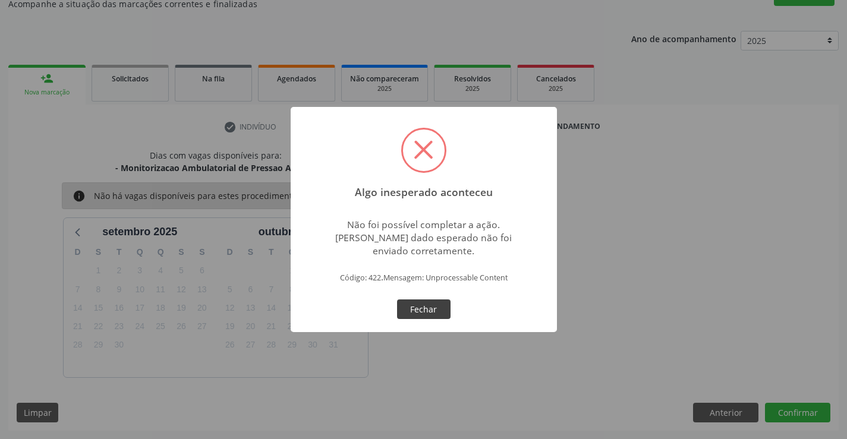
click at [412, 318] on button "Fechar" at bounding box center [424, 310] width 54 height 20
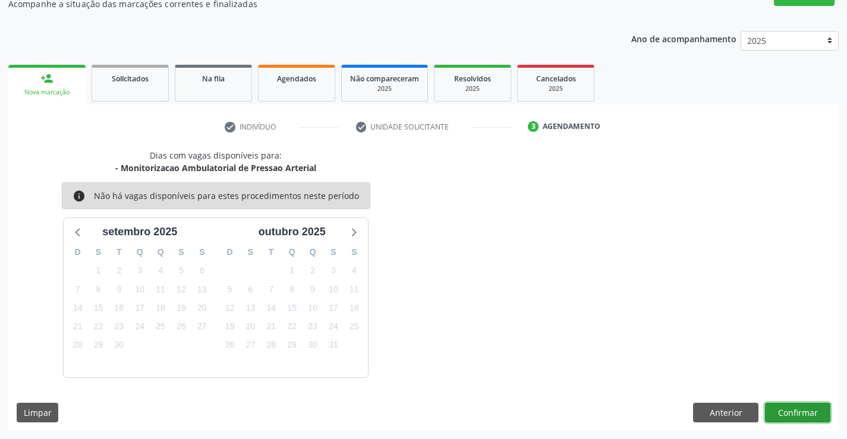
click at [816, 413] on button "Confirmar" at bounding box center [797, 413] width 65 height 20
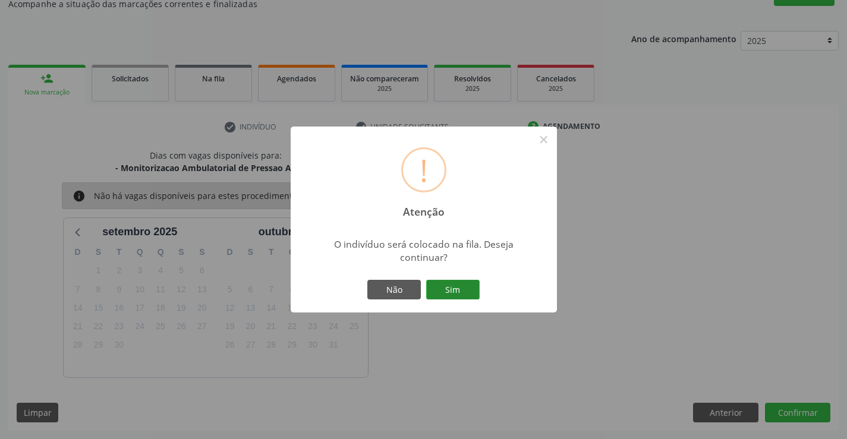
click at [454, 288] on button "Sim" at bounding box center [453, 290] width 54 height 20
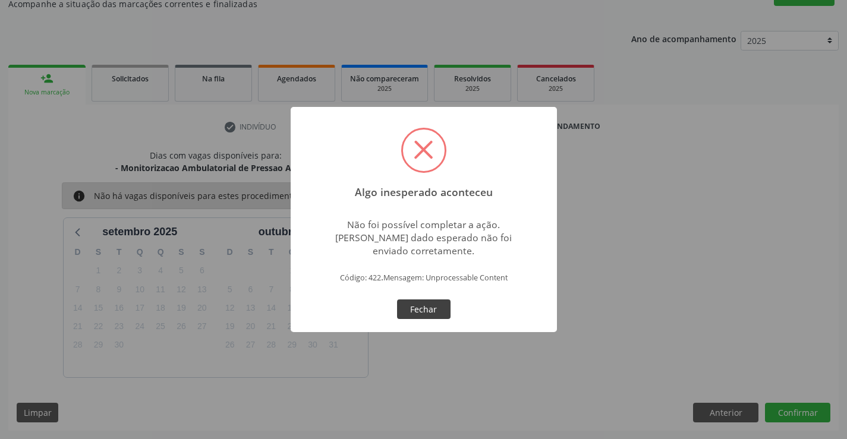
click at [422, 314] on button "Fechar" at bounding box center [424, 310] width 54 height 20
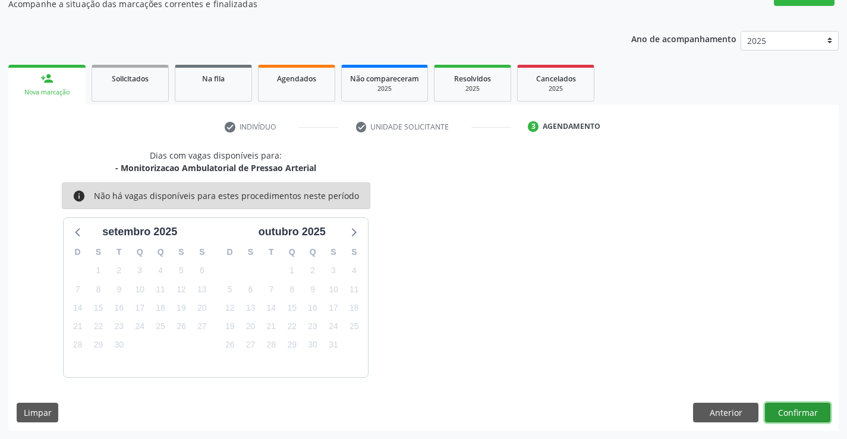
click at [779, 405] on button "Confirmar" at bounding box center [797, 413] width 65 height 20
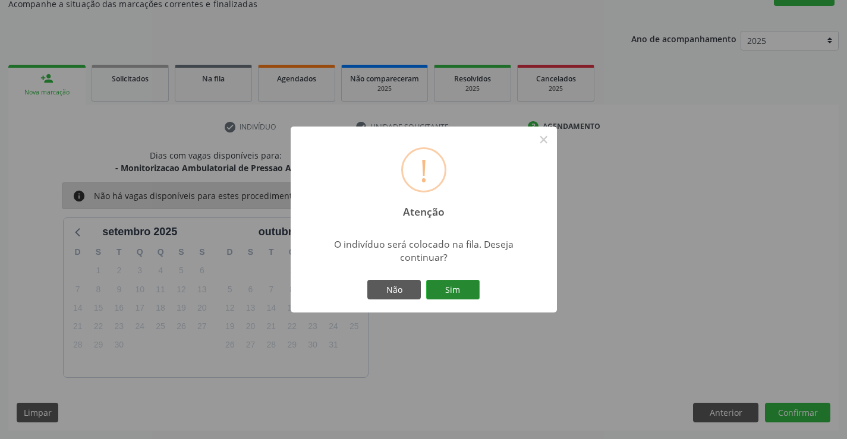
click at [455, 290] on button "Sim" at bounding box center [453, 290] width 54 height 20
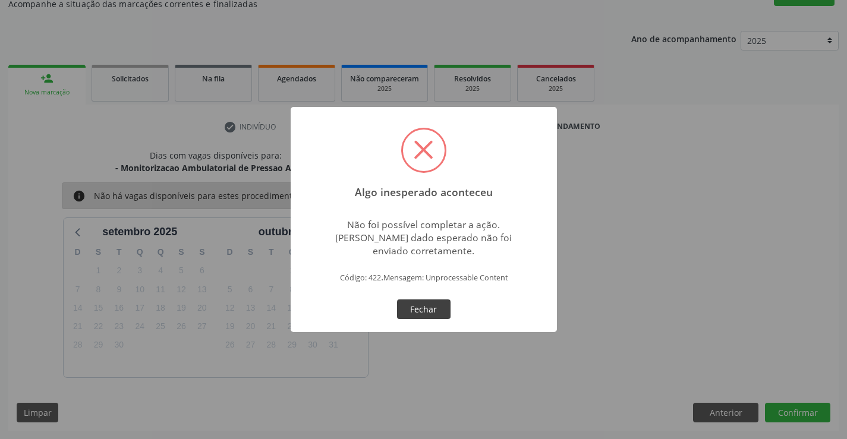
click at [419, 309] on button "Fechar" at bounding box center [424, 310] width 54 height 20
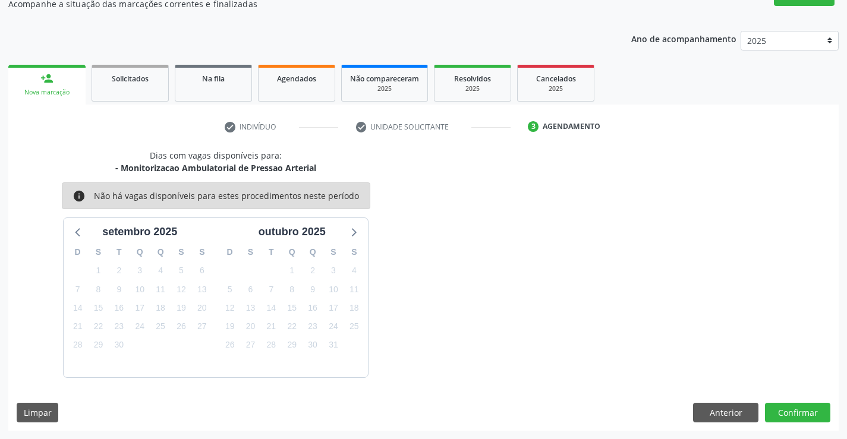
click at [803, 397] on div "Dias com vagas disponíveis para: - Monitorizacao Ambulatorial de Pressao Arteri…" at bounding box center [423, 290] width 831 height 282
click at [799, 411] on button "Confirmar" at bounding box center [797, 413] width 65 height 20
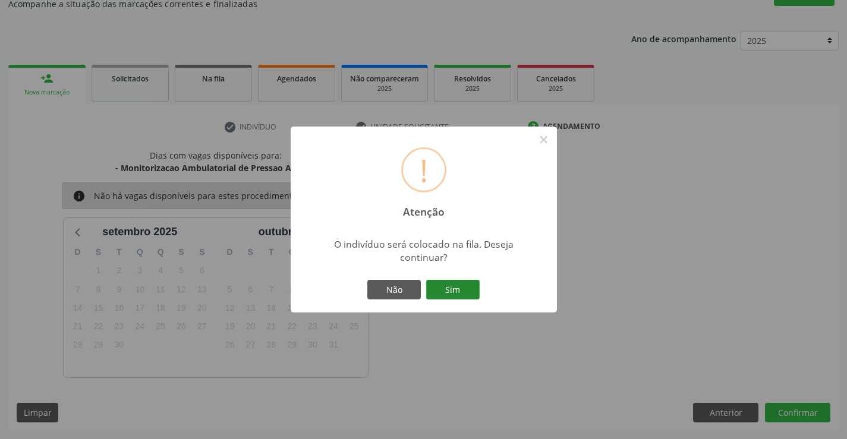
click at [463, 293] on button "Sim" at bounding box center [453, 290] width 54 height 20
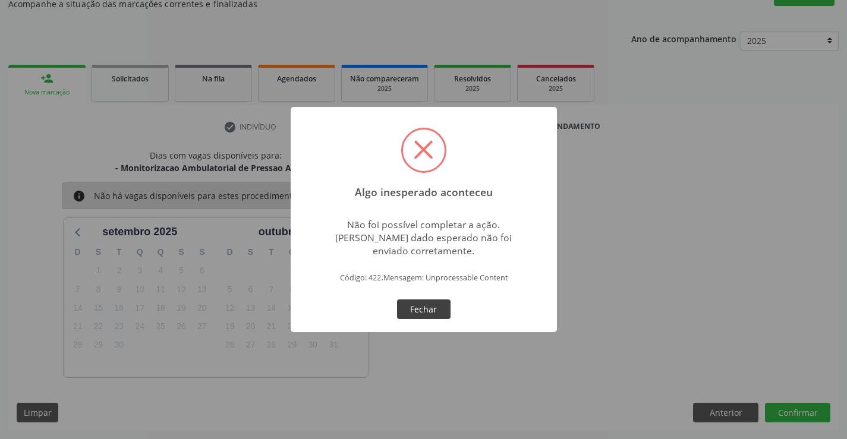
click at [448, 301] on button "Fechar" at bounding box center [424, 310] width 54 height 20
